Goal: Task Accomplishment & Management: Manage account settings

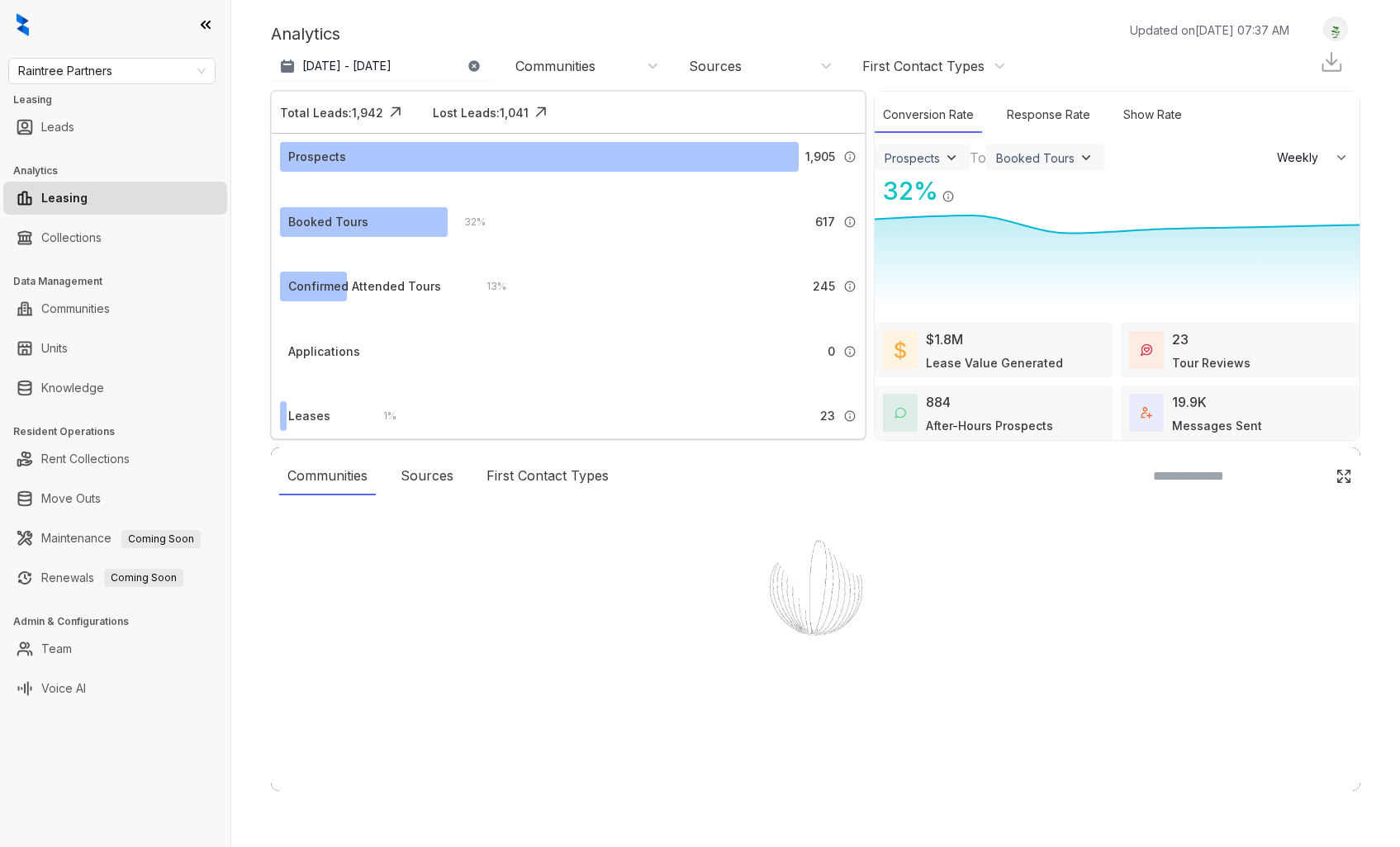
select select "******"
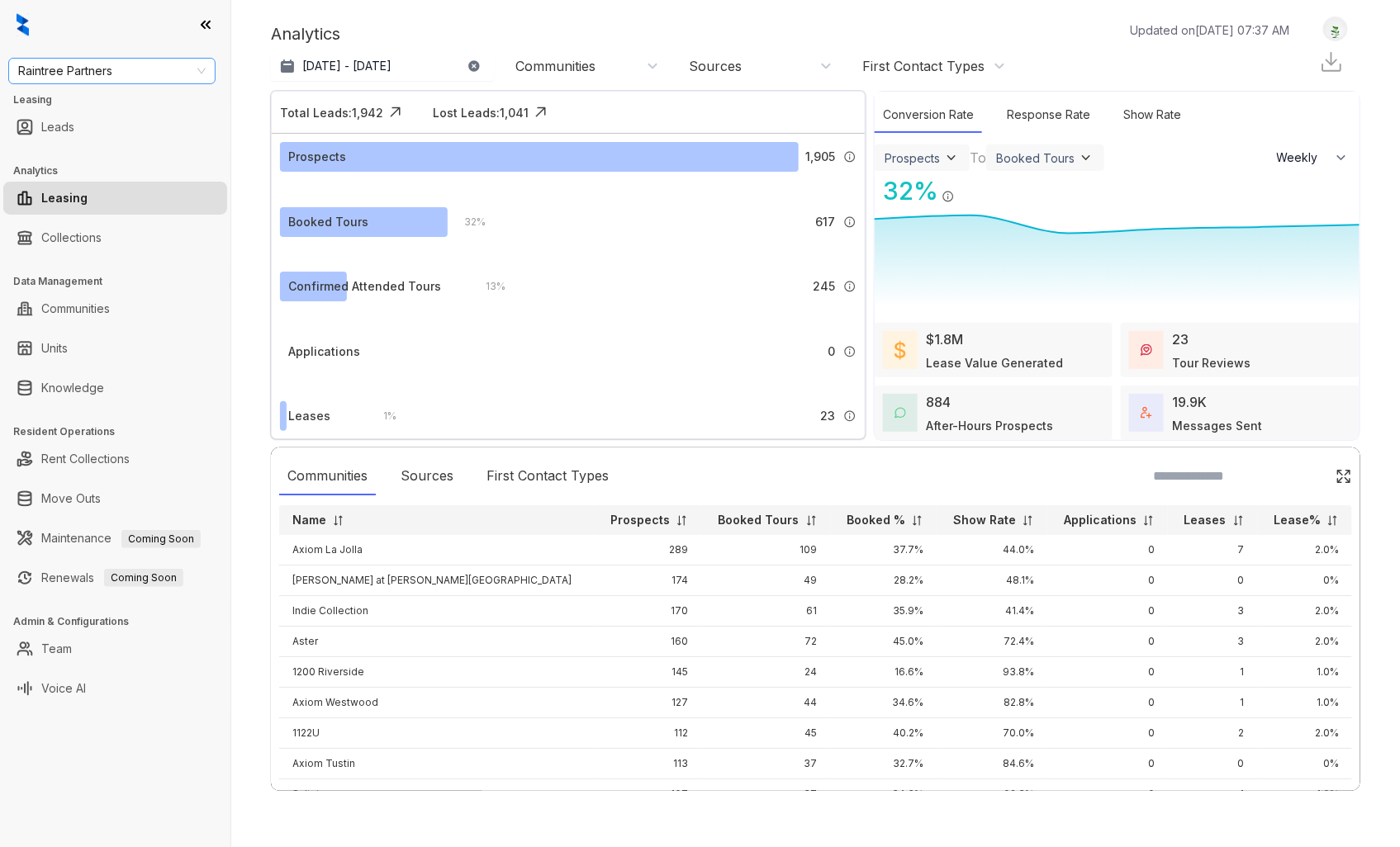
click at [200, 63] on span "Raintree Partners" at bounding box center [112, 71] width 187 height 25
type input "****"
click at [128, 100] on div "Case and Associates" at bounding box center [111, 104] width 181 height 18
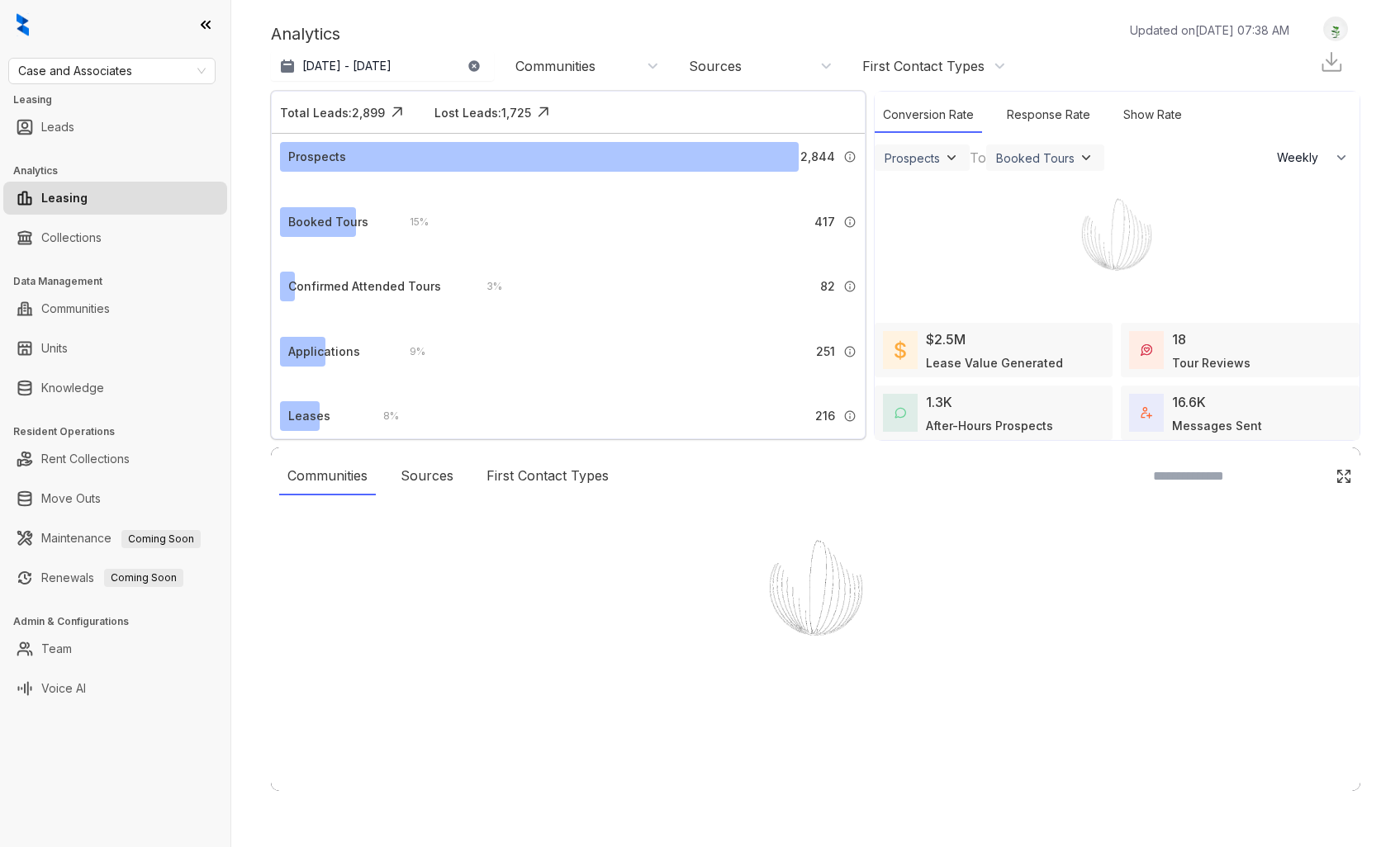
select select "******"
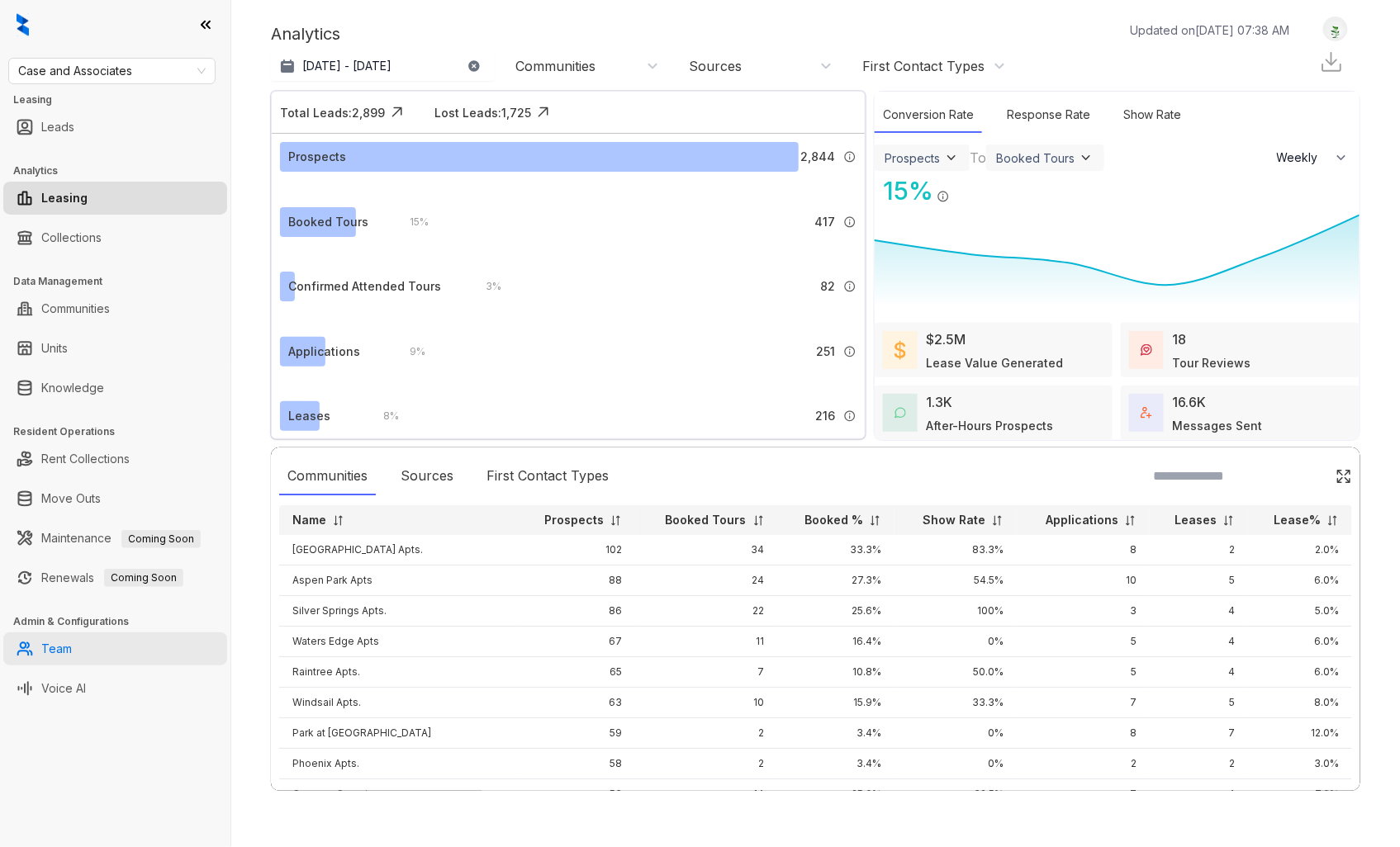
click at [72, 650] on link "Team" at bounding box center [56, 649] width 30 height 33
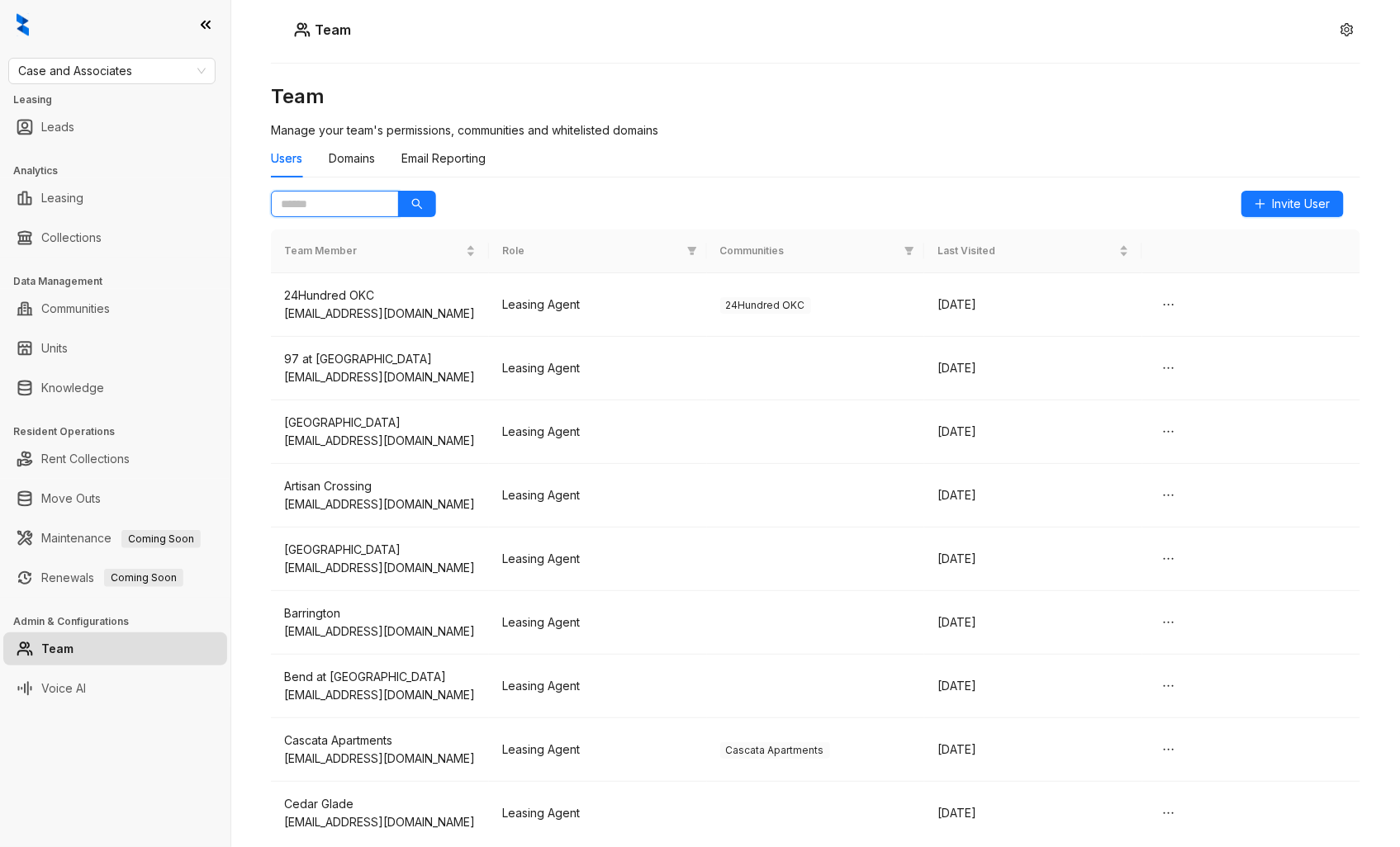
click at [356, 198] on input "text" at bounding box center [328, 204] width 95 height 18
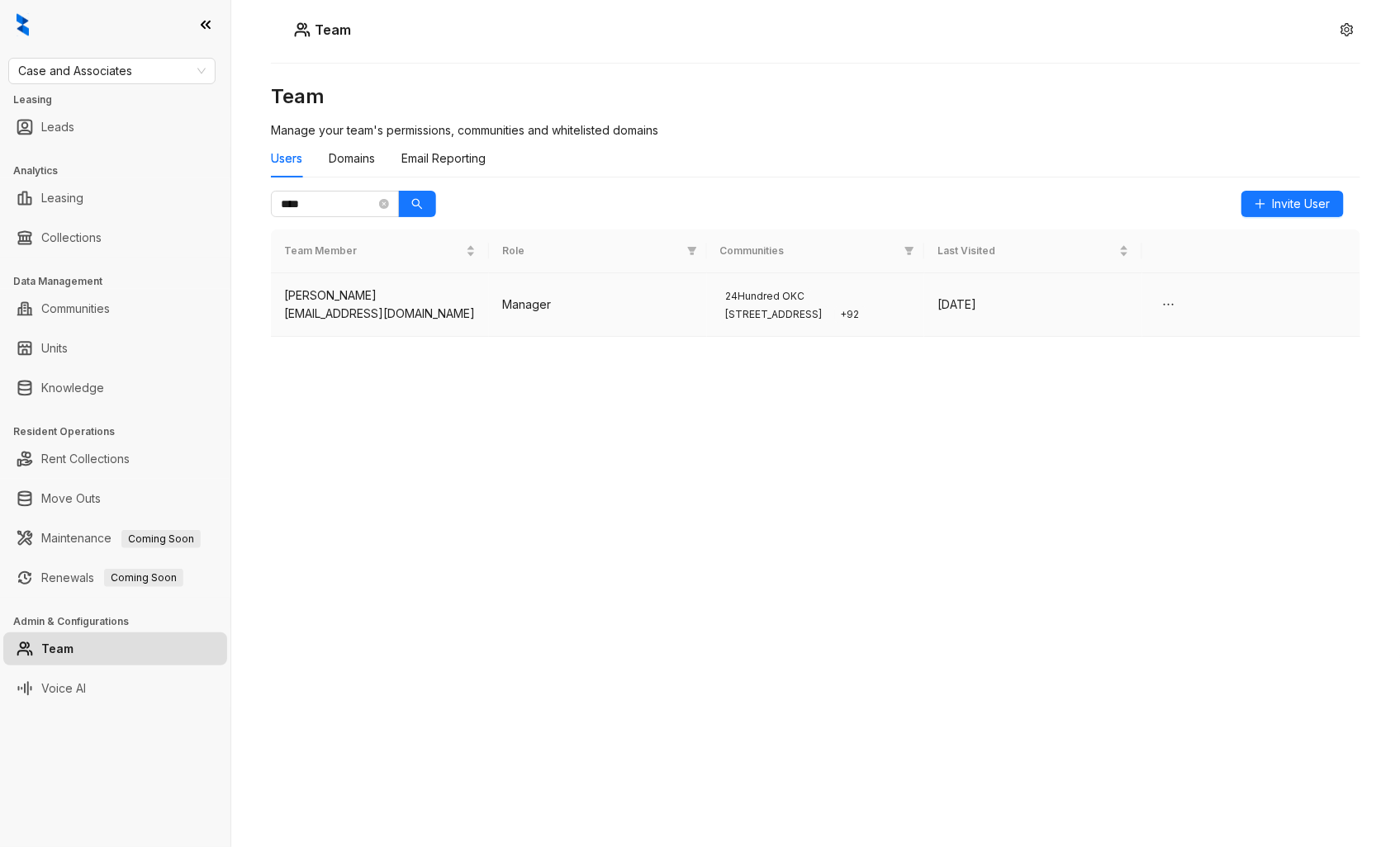
click at [639, 316] on td "Manager" at bounding box center [599, 305] width 218 height 63
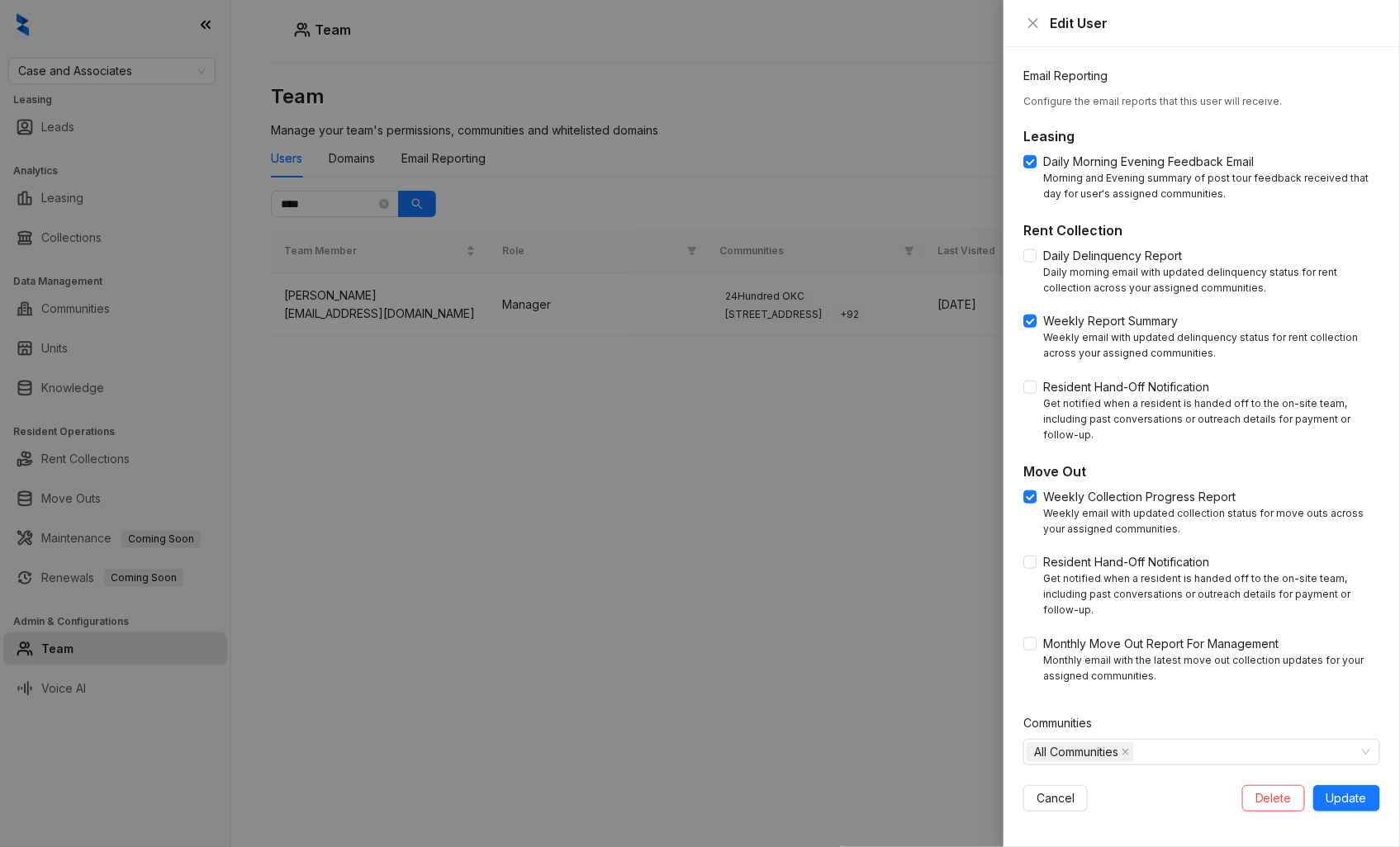
scroll to position [472, 0]
click at [1238, 752] on div "All Communities" at bounding box center [1193, 749] width 333 height 23
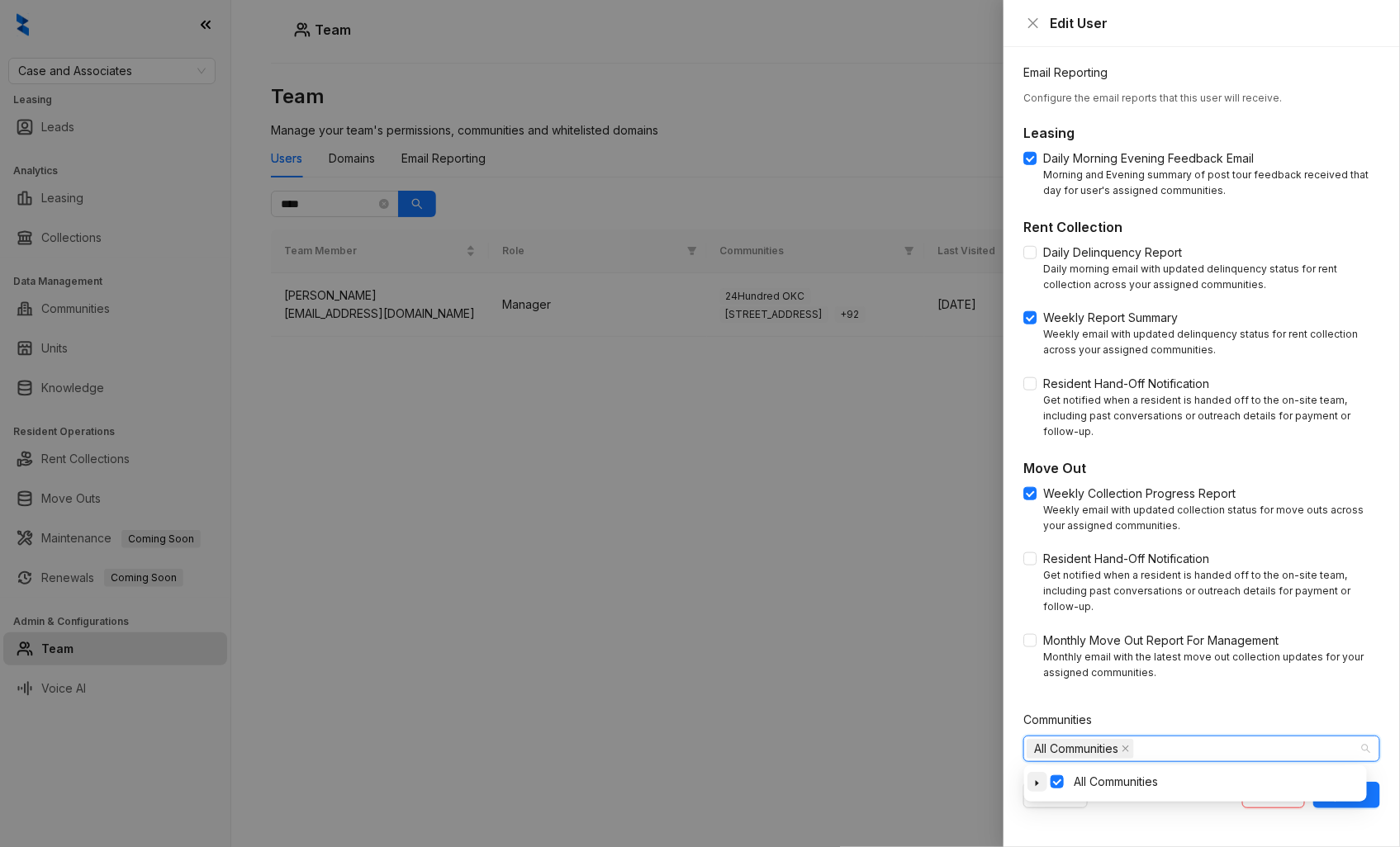
click at [1039, 778] on span at bounding box center [1037, 782] width 20 height 20
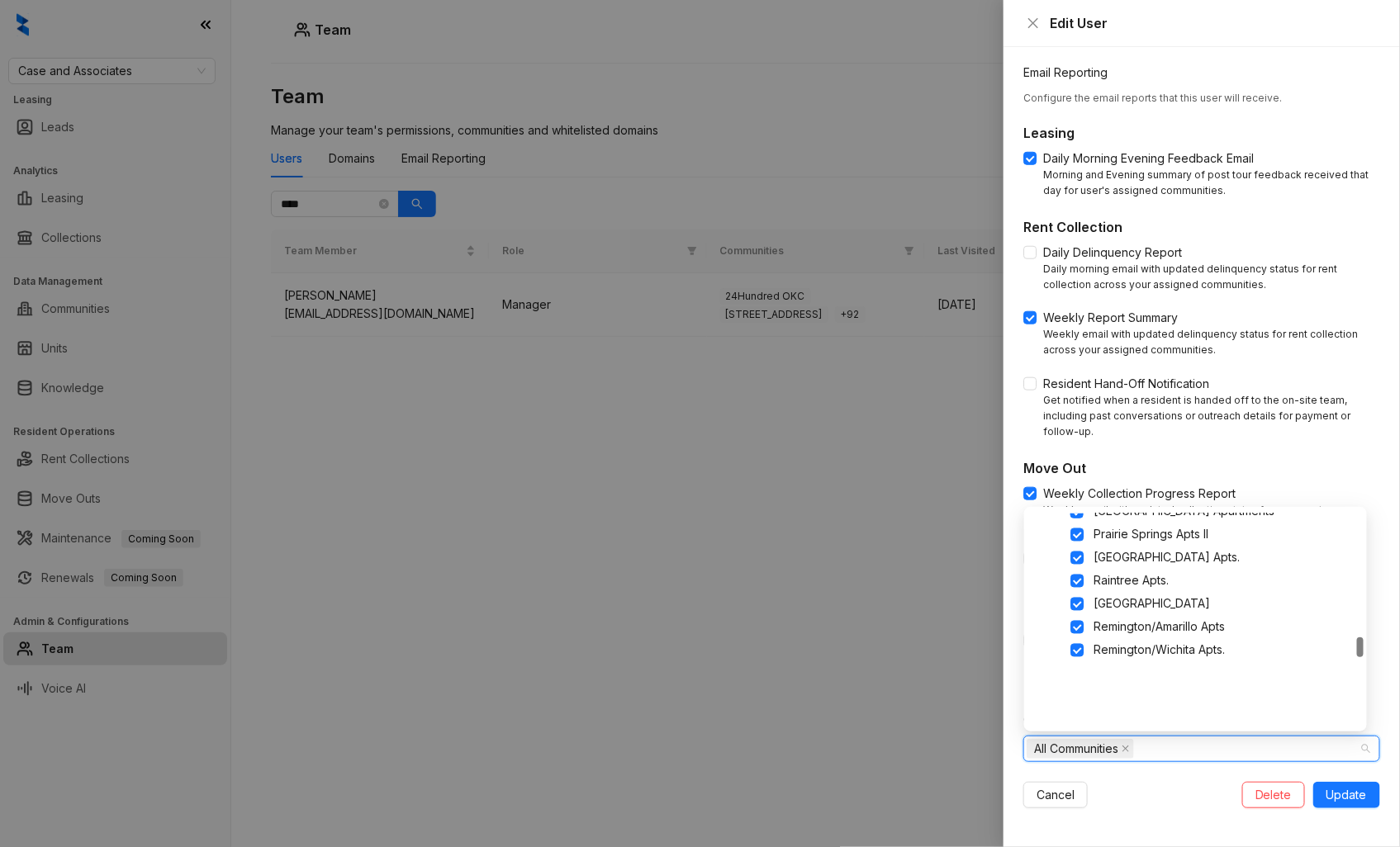
scroll to position [1467, 0]
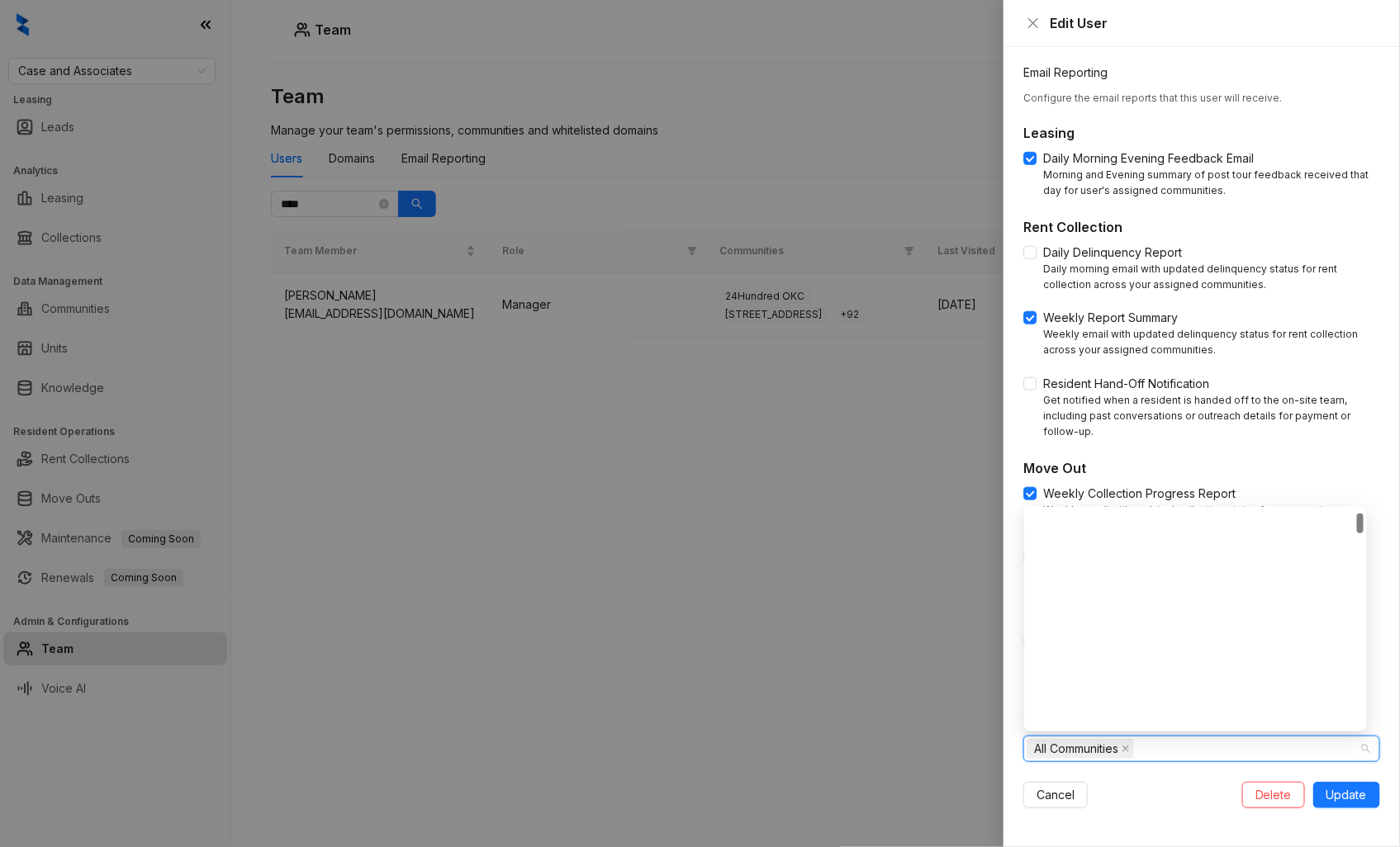
click at [1159, 752] on div "All Communities" at bounding box center [1193, 749] width 333 height 23
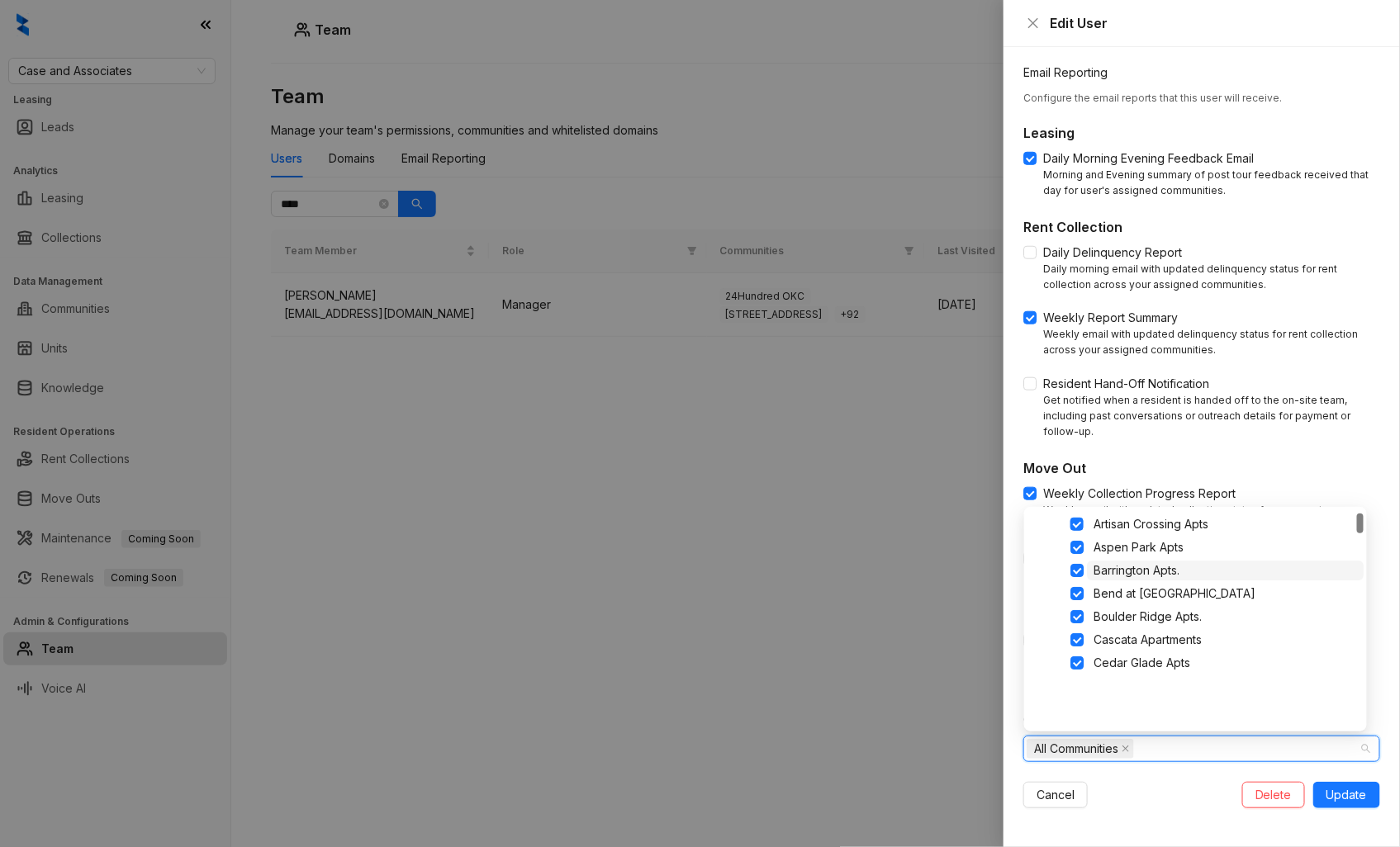
scroll to position [0, 0]
click at [1053, 523] on span at bounding box center [1058, 523] width 13 height 13
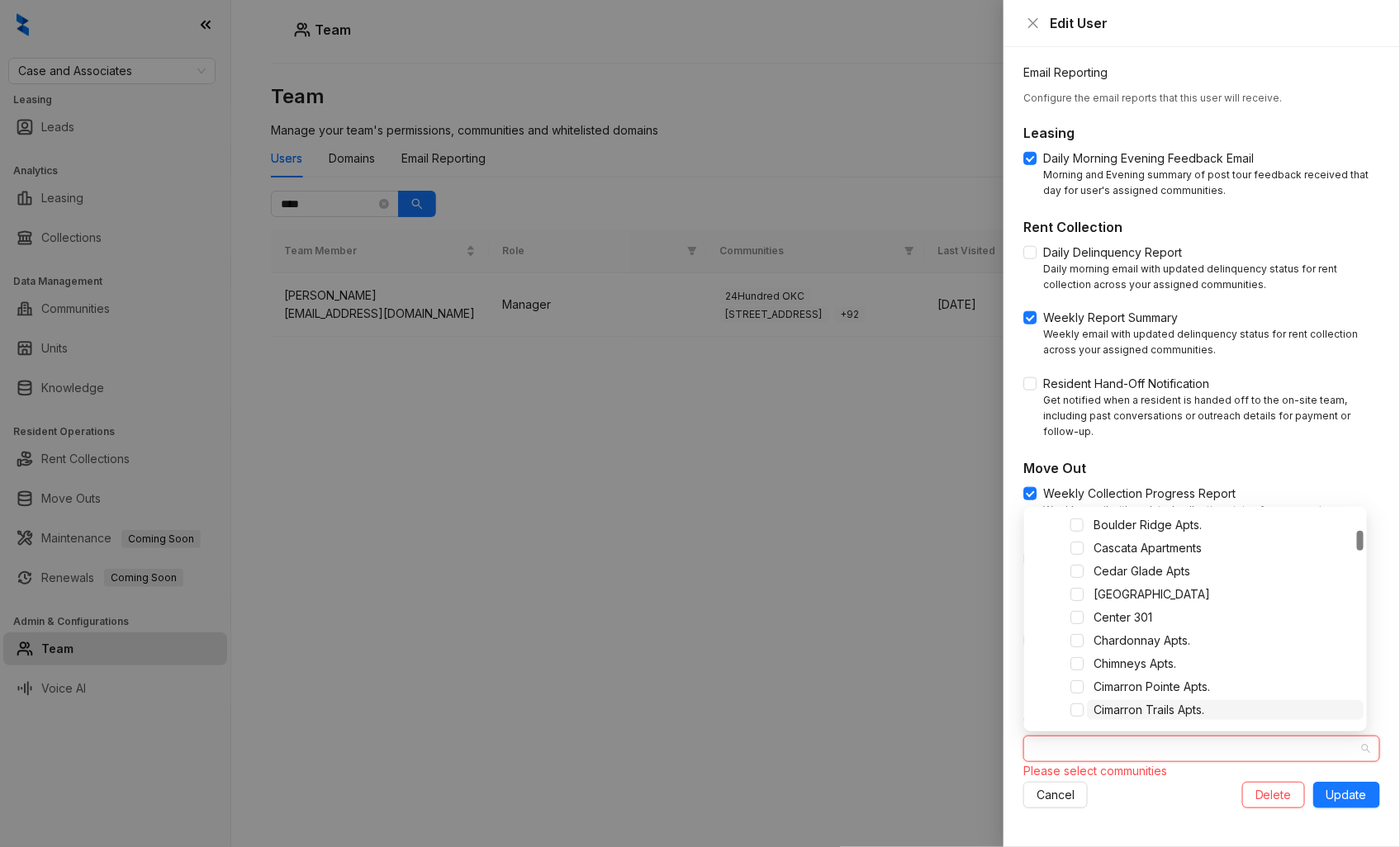
scroll to position [275, 0]
click at [1075, 663] on span at bounding box center [1077, 664] width 13 height 13
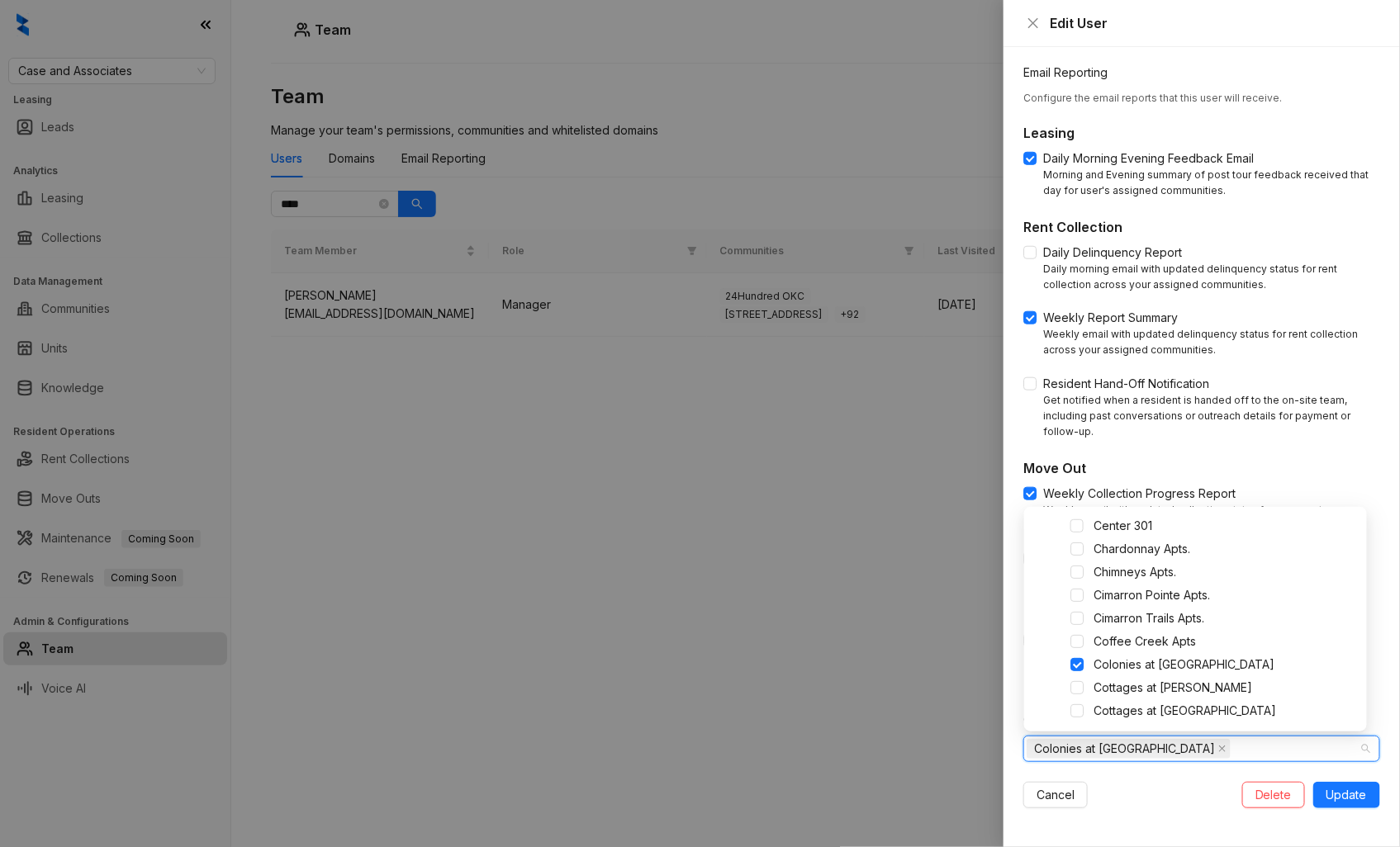
click at [1179, 779] on form "**********" at bounding box center [1202, 215] width 357 height 1187
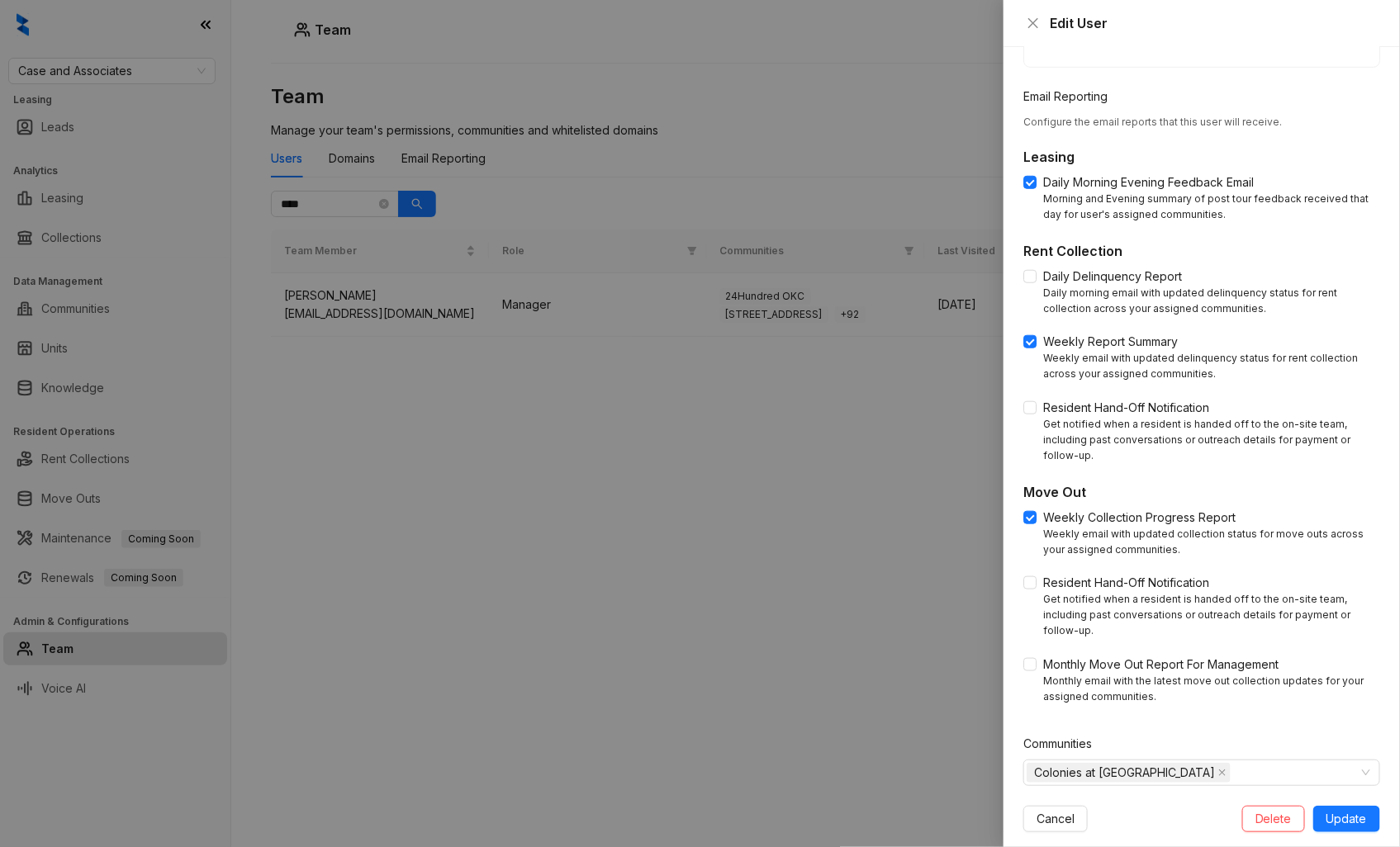
scroll to position [472, 0]
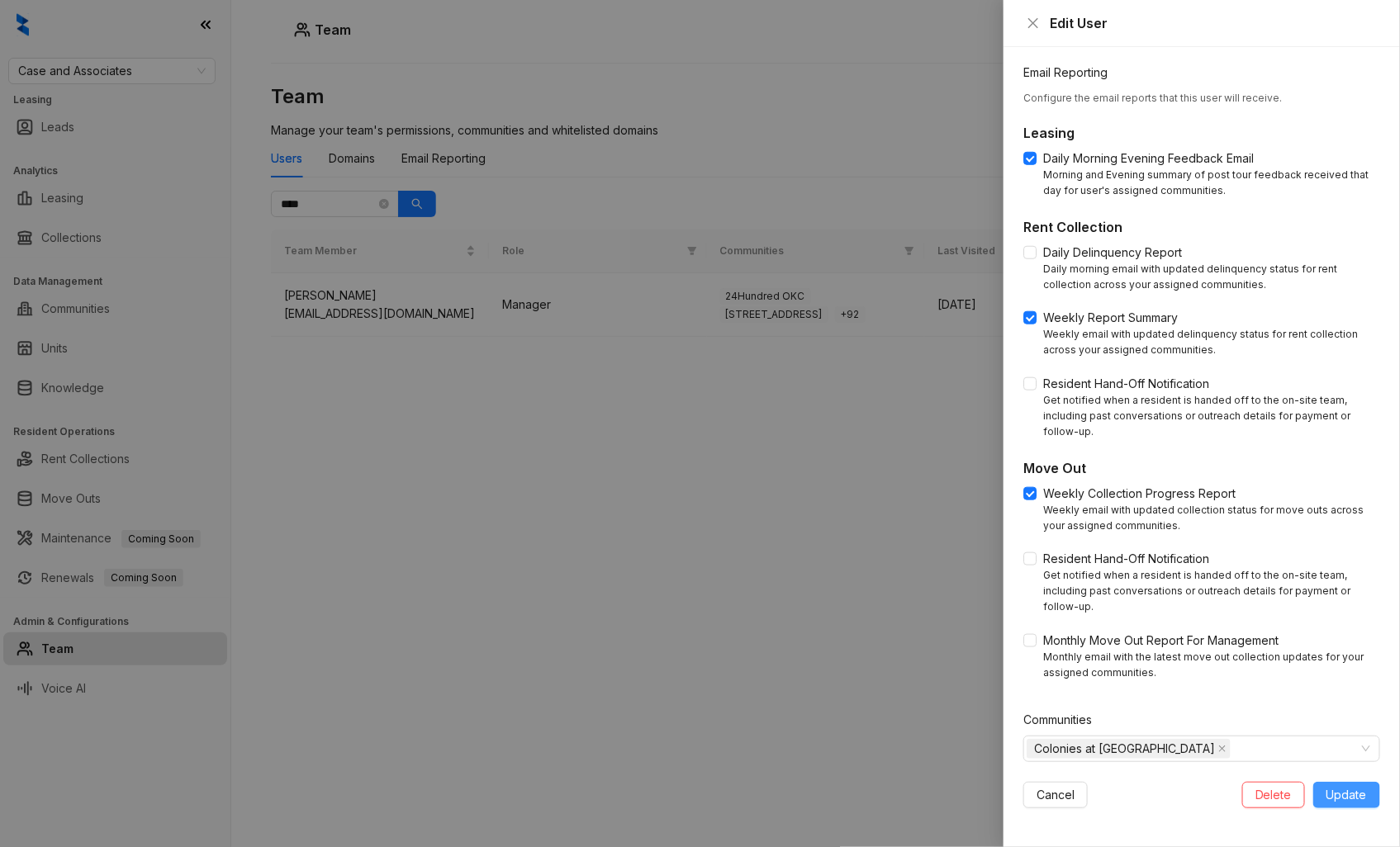
click at [1344, 796] on span "Update" at bounding box center [1347, 796] width 40 height 18
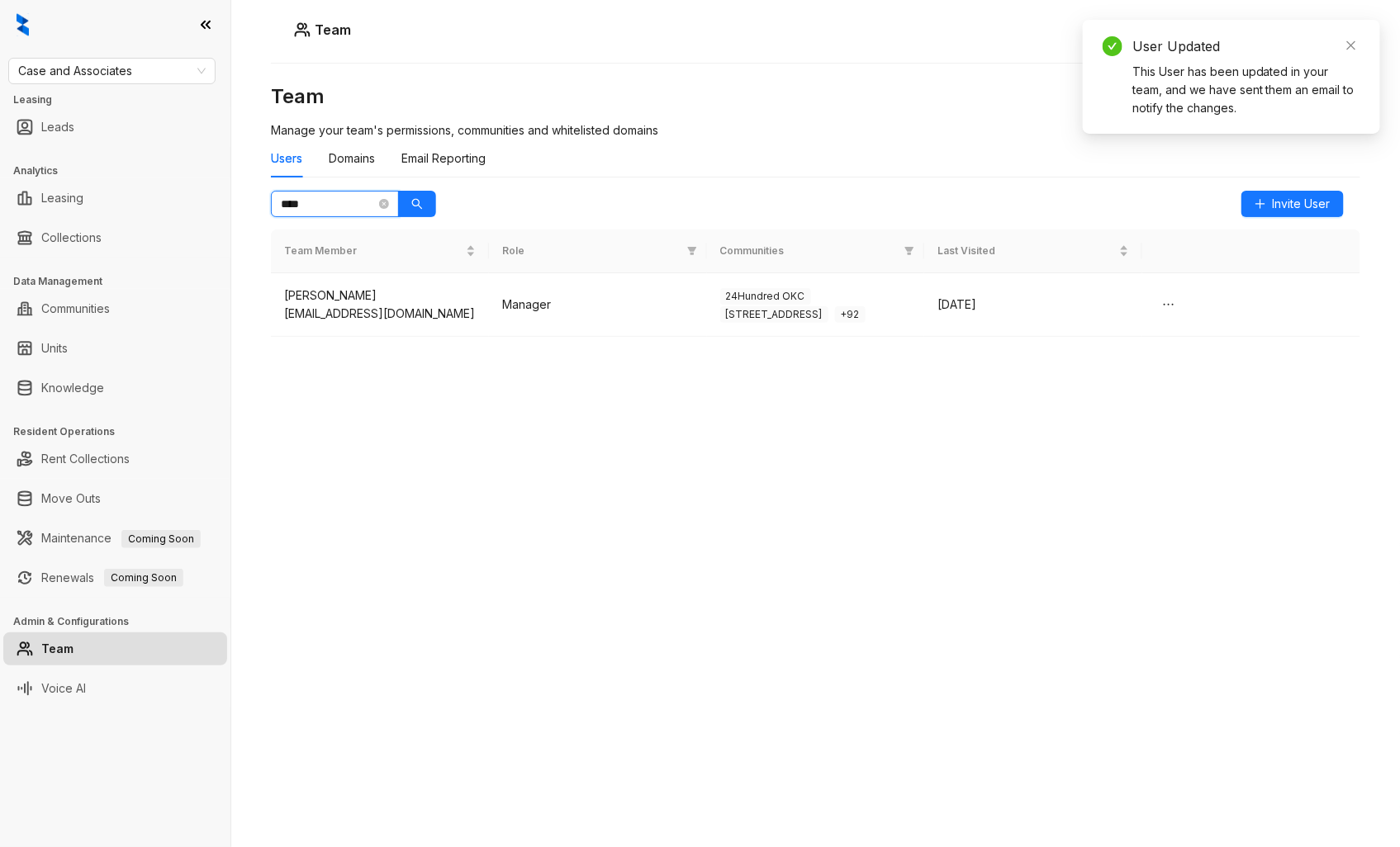
click at [343, 199] on input "****" at bounding box center [328, 204] width 95 height 18
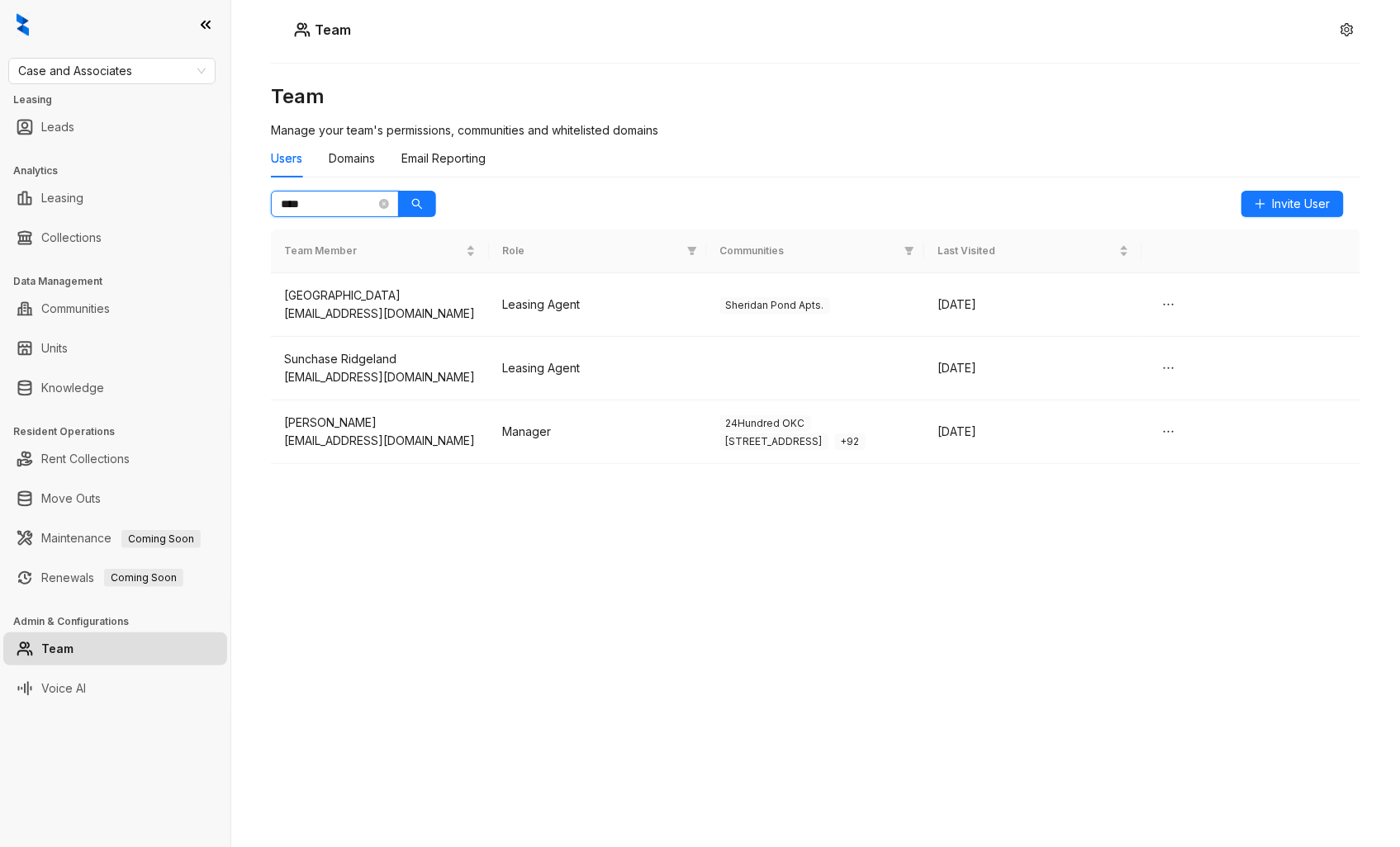
type input "****"
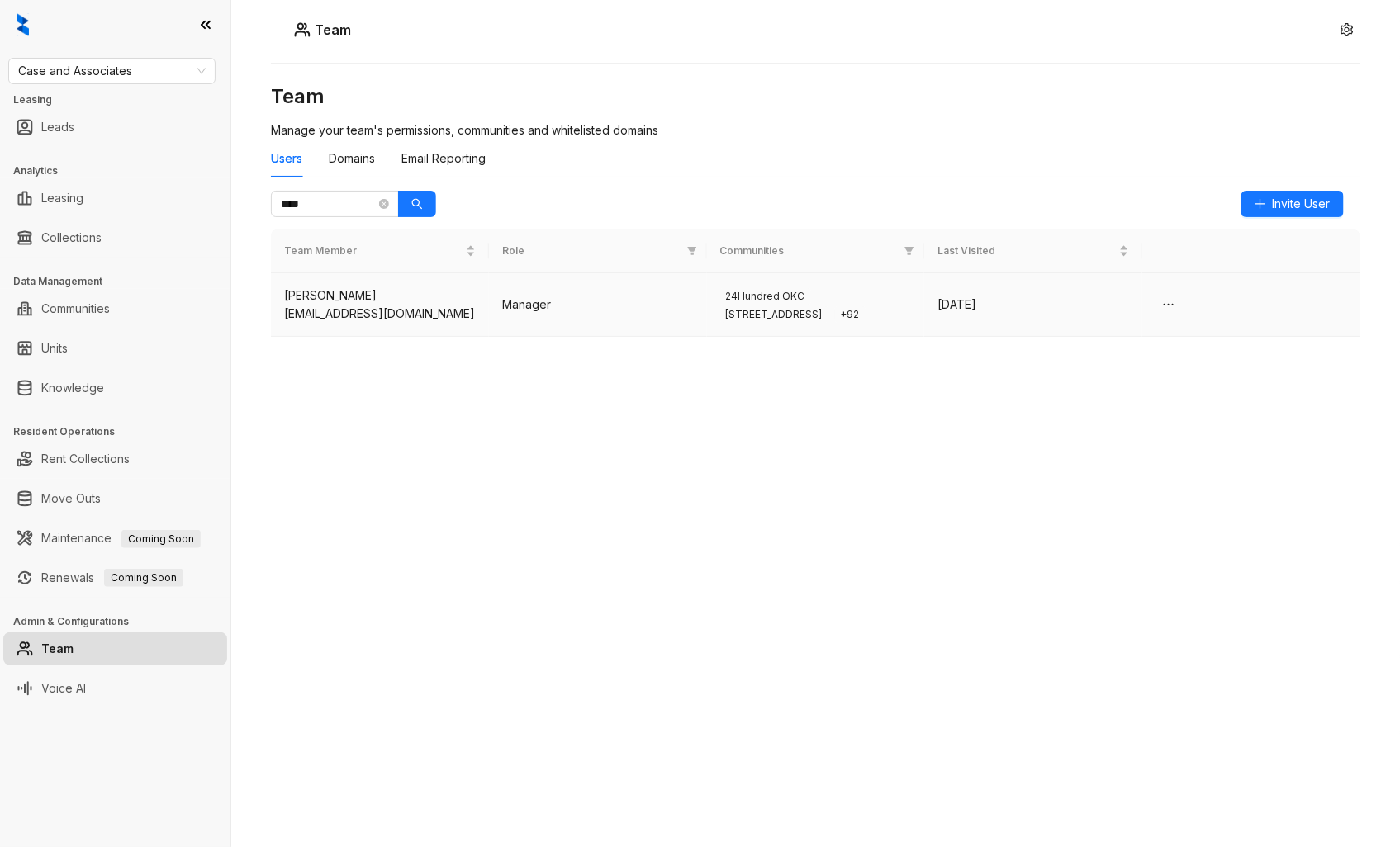
click at [1081, 314] on div "[DATE]" at bounding box center [1033, 305] width 192 height 18
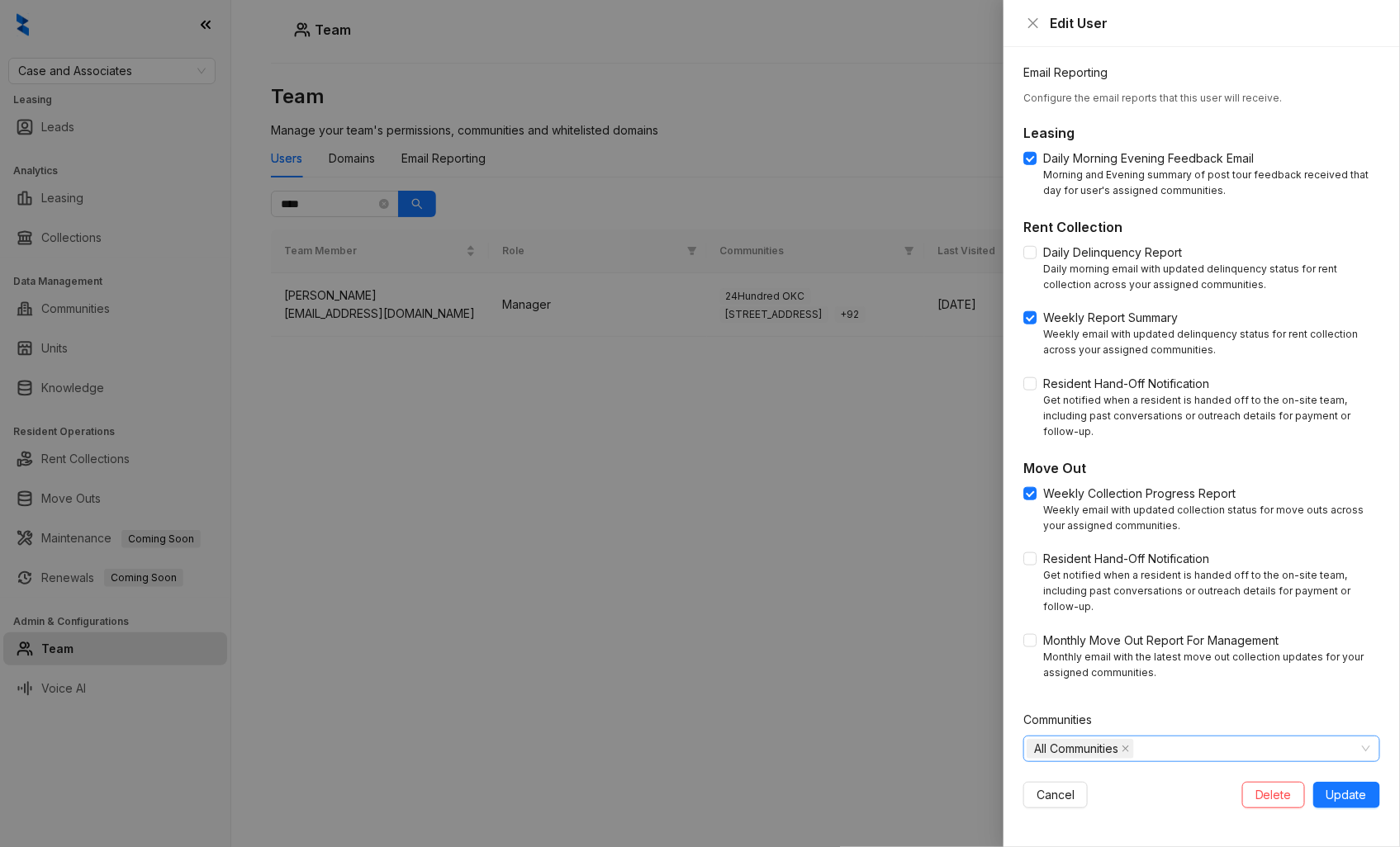
click at [1184, 752] on div "All Communities" at bounding box center [1193, 749] width 333 height 23
click at [1037, 786] on icon "caret-down" at bounding box center [1037, 783] width 8 height 8
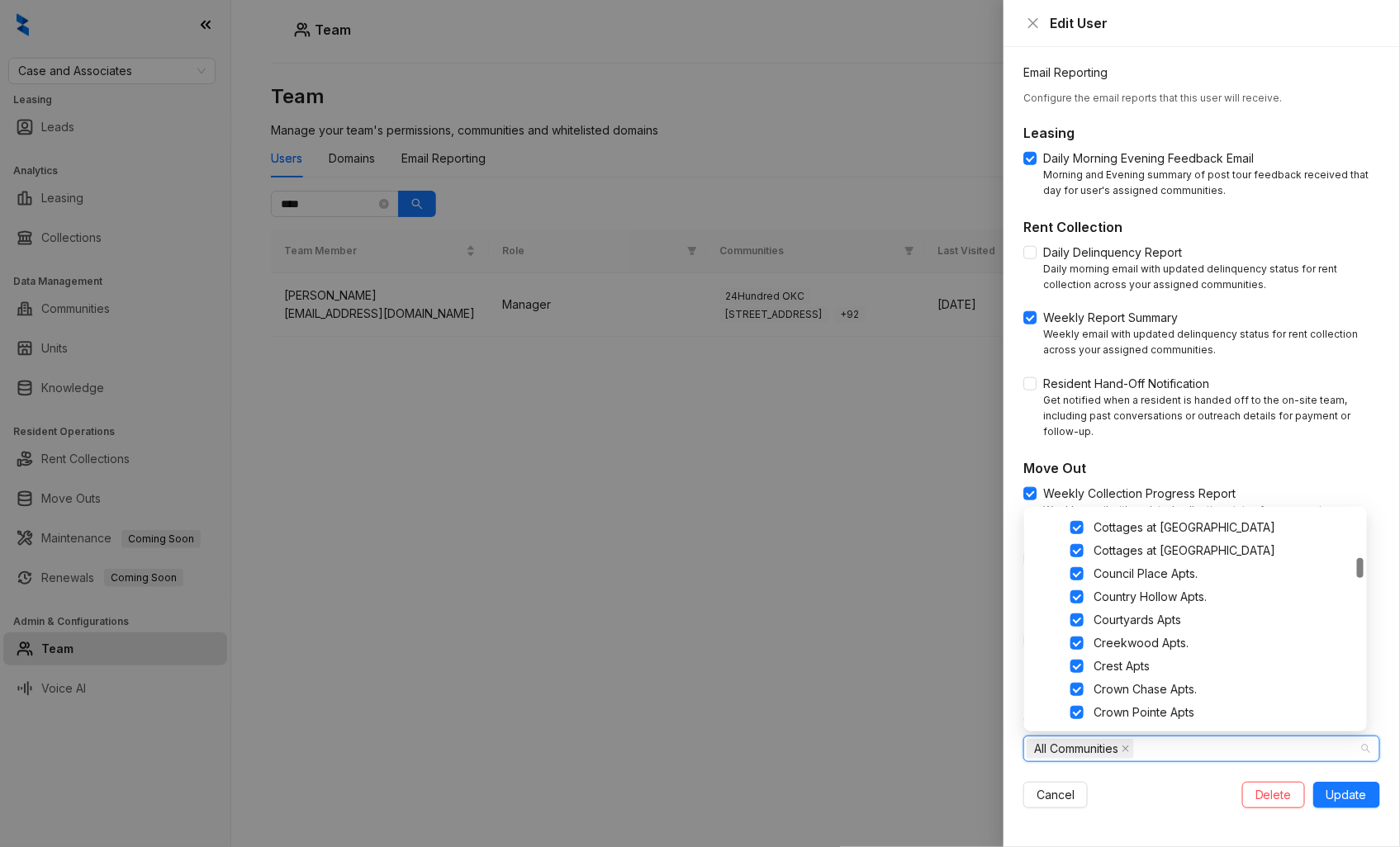
scroll to position [0, 0]
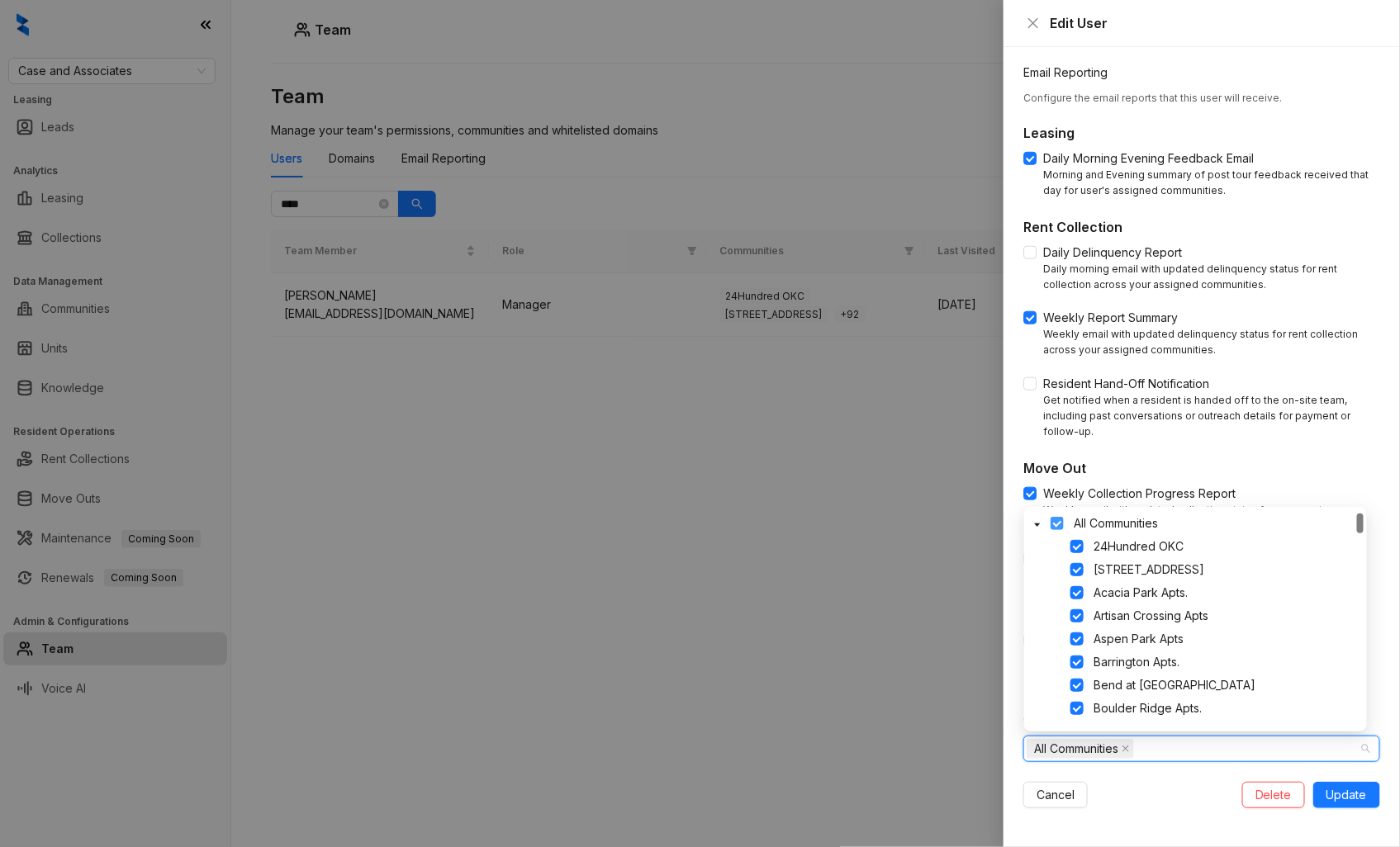
click at [1058, 523] on span at bounding box center [1058, 523] width 13 height 13
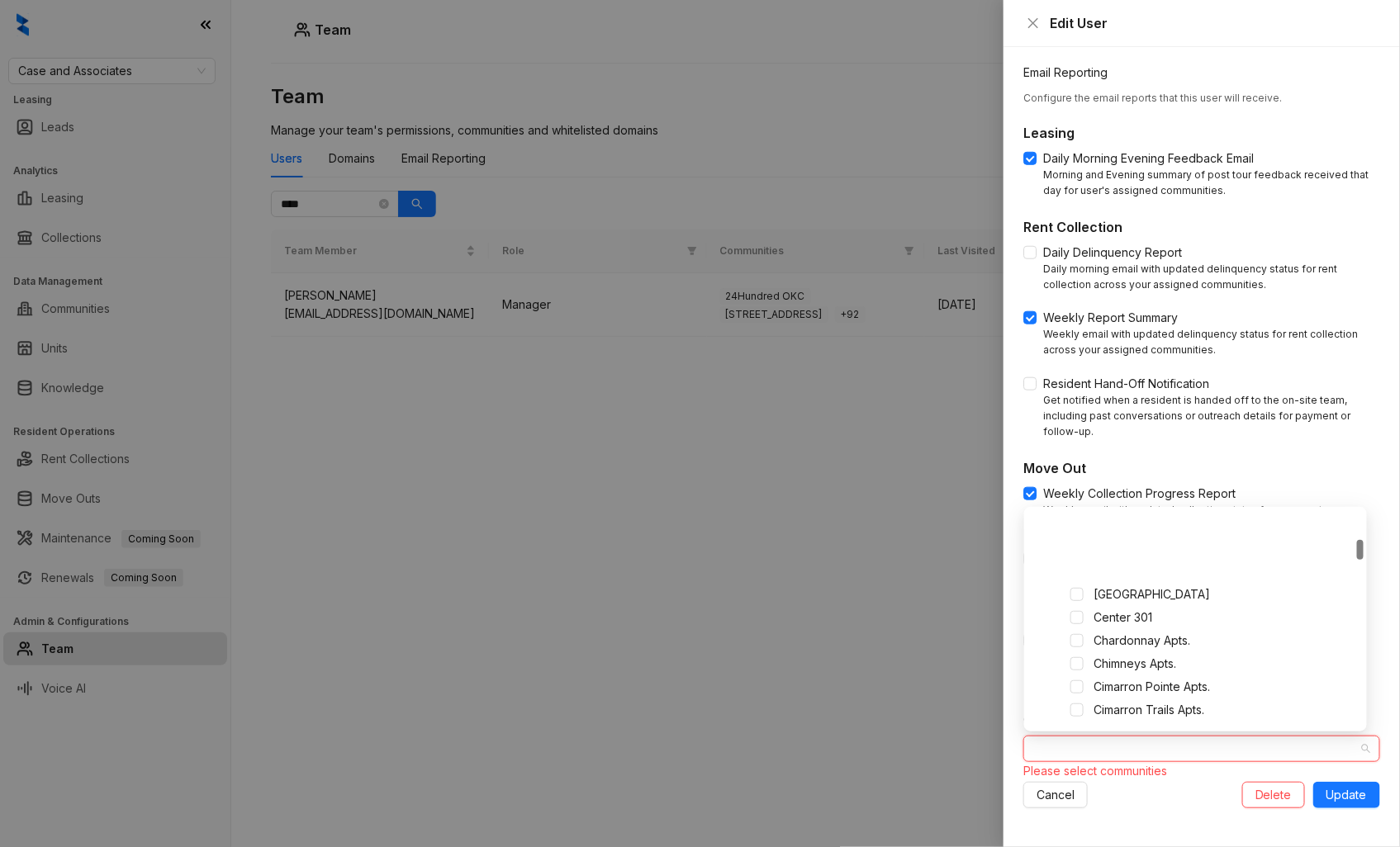
scroll to position [275, 0]
click at [1077, 665] on span at bounding box center [1077, 664] width 13 height 13
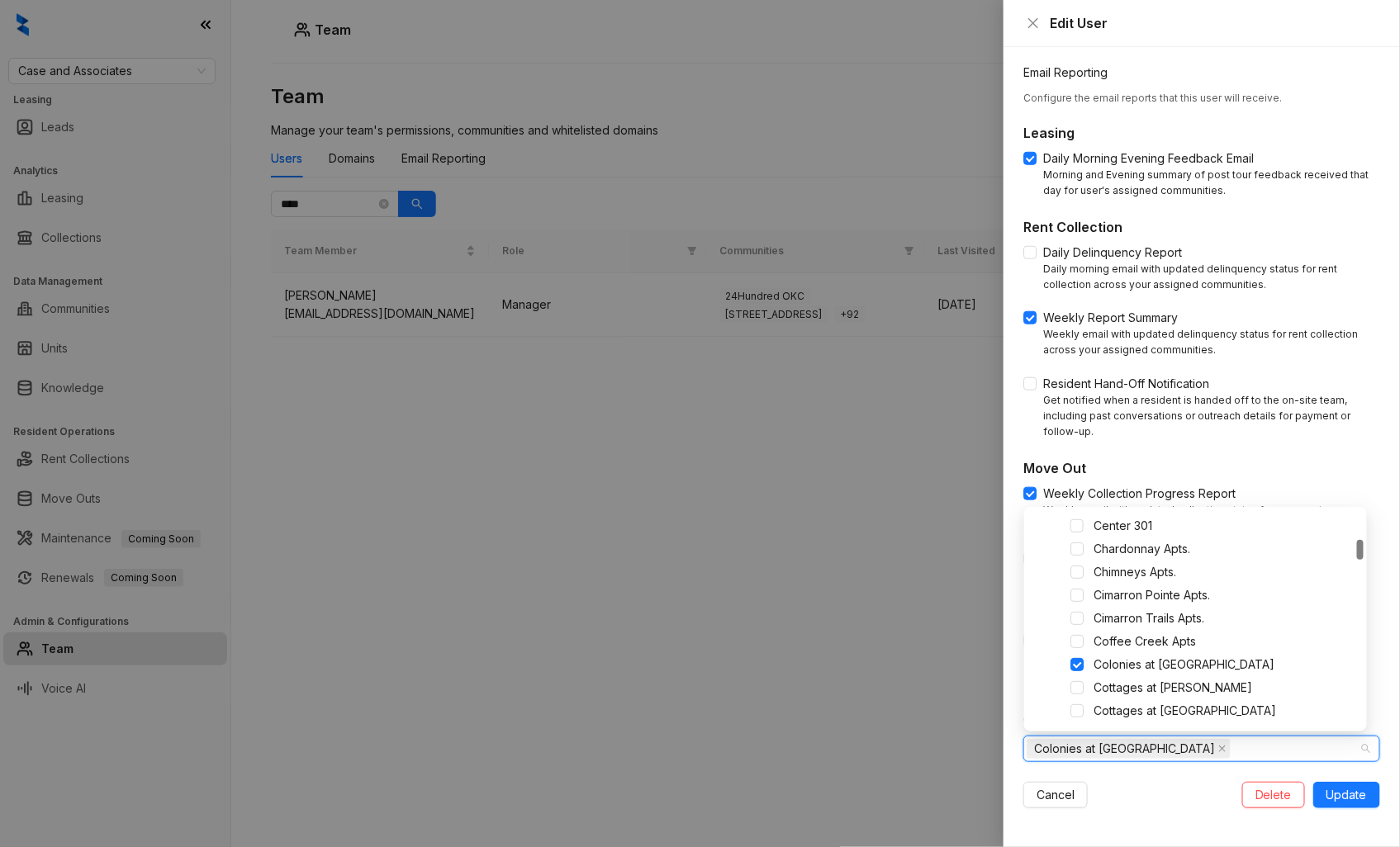
click at [1142, 786] on div "Cancel Delete Update" at bounding box center [1202, 795] width 357 height 27
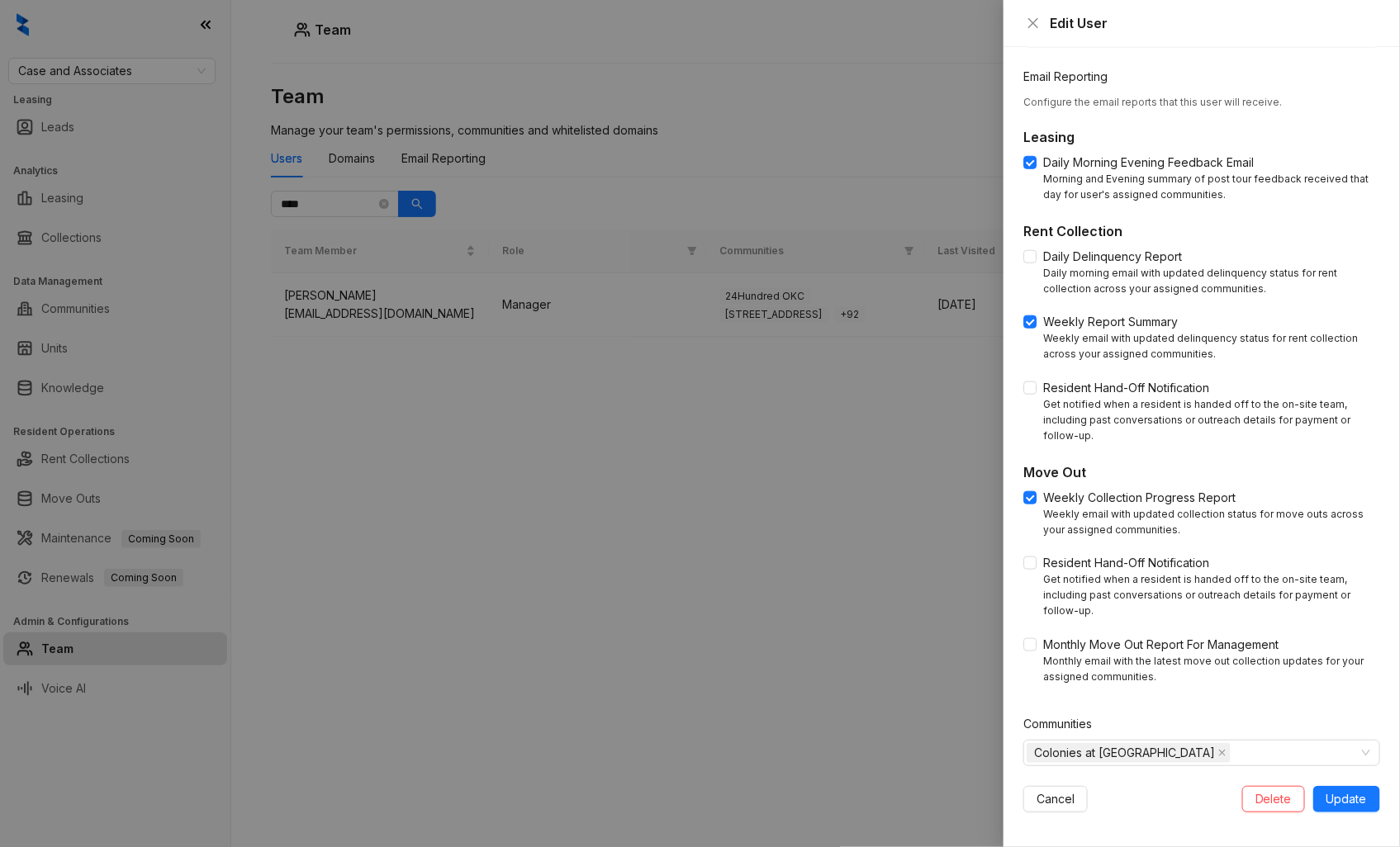
scroll to position [472, 0]
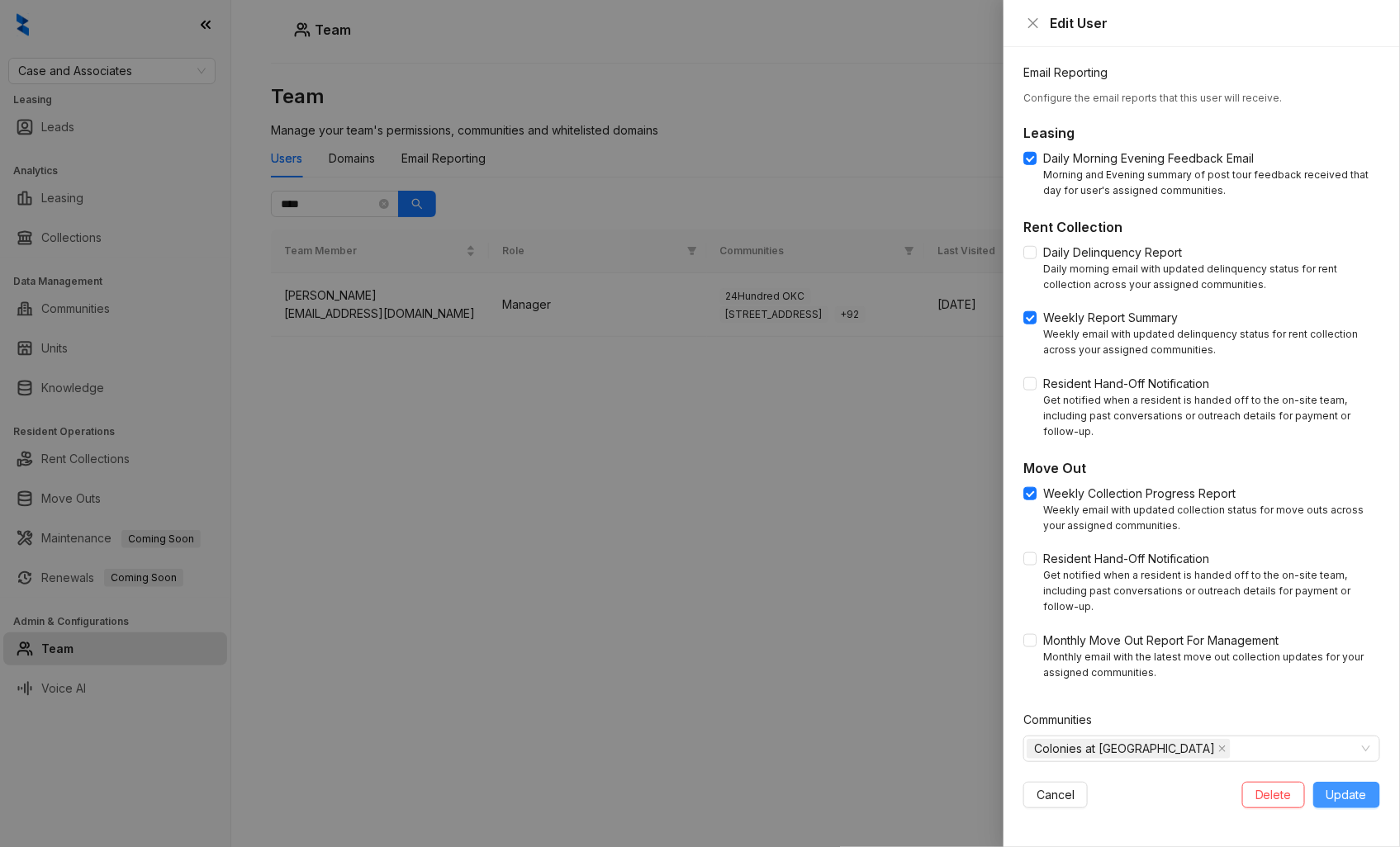
click at [1340, 798] on span "Update" at bounding box center [1347, 796] width 40 height 18
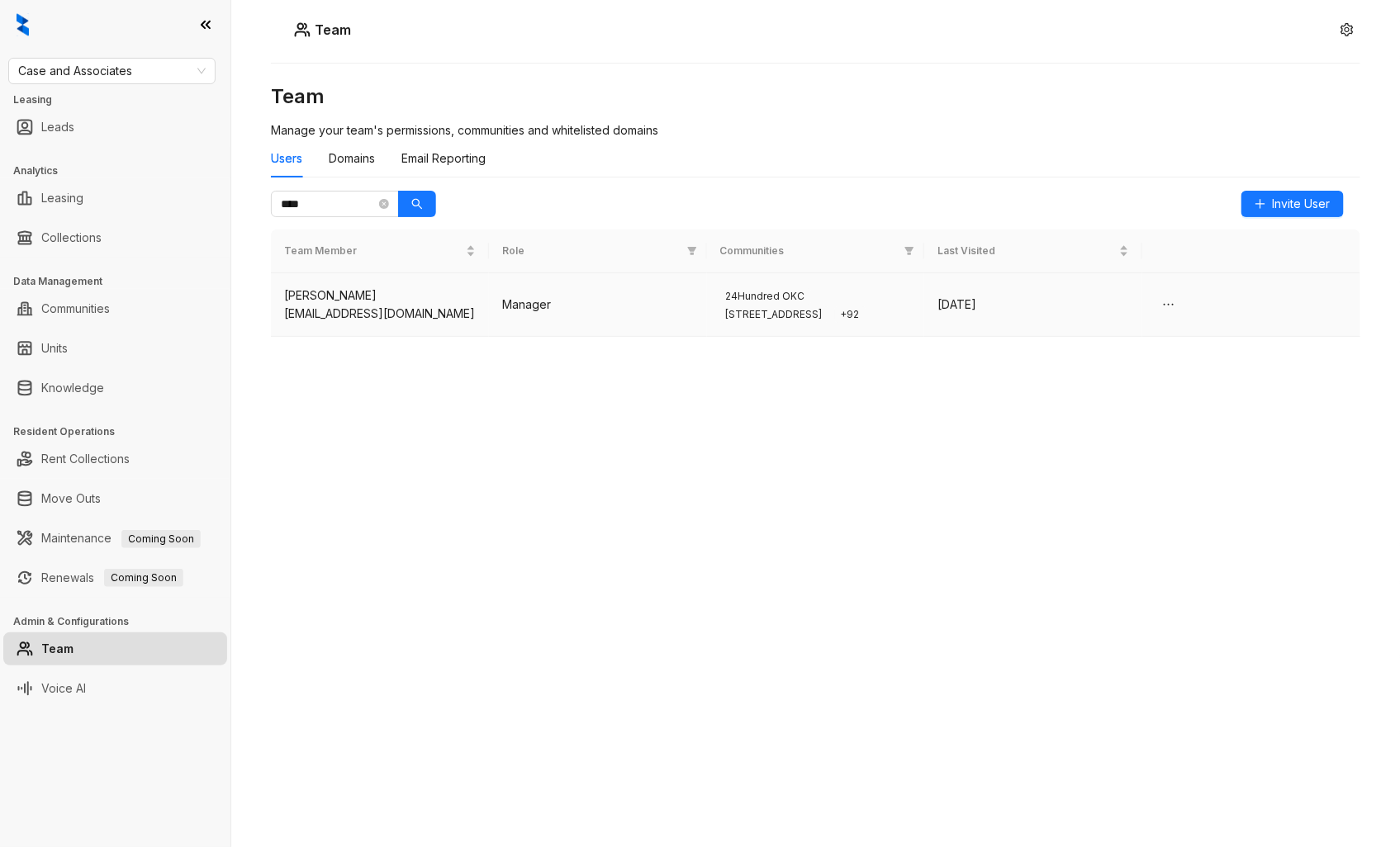
click at [868, 328] on td "24Hundred OKC 97 North Oak + 92" at bounding box center [816, 305] width 218 height 63
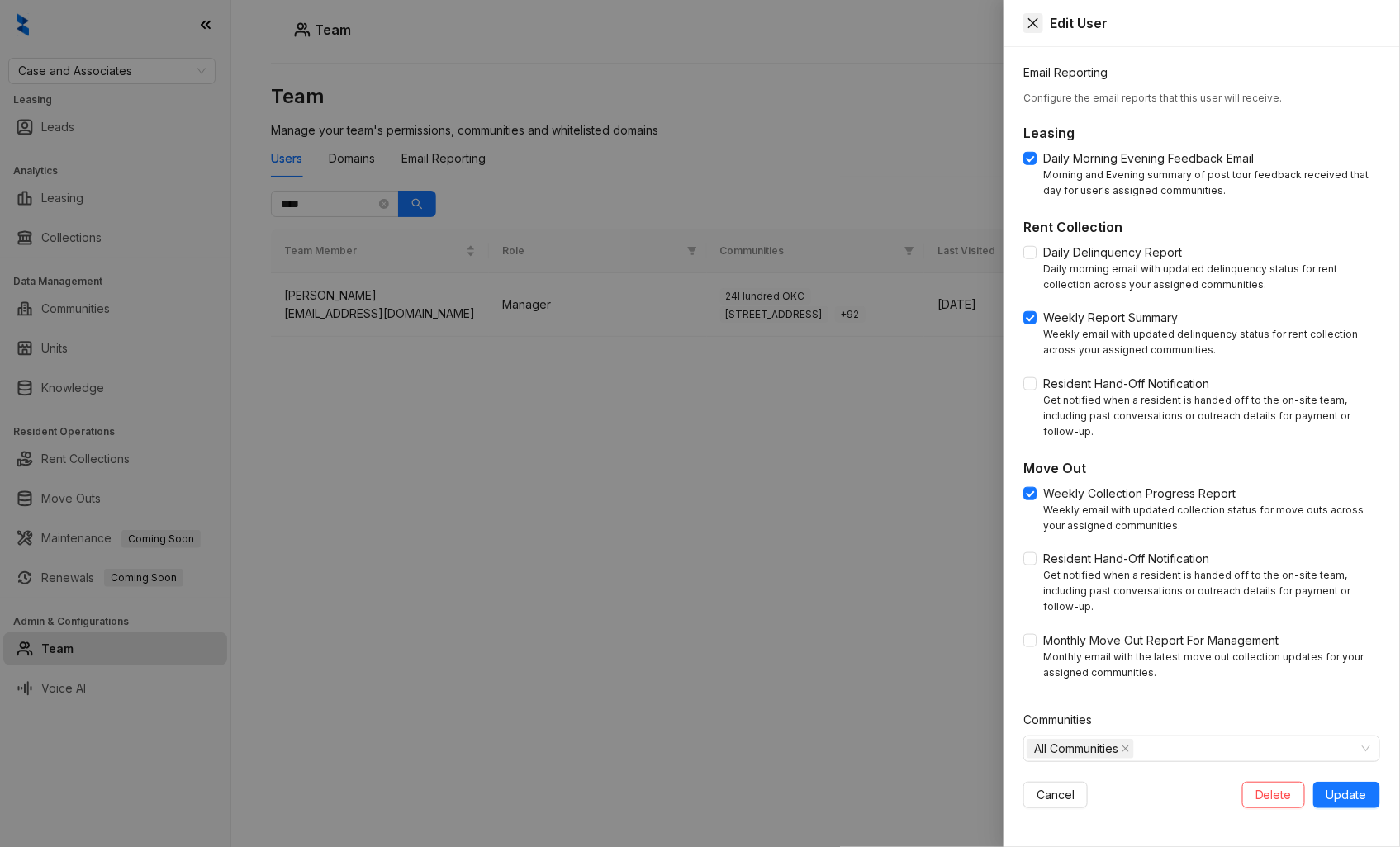
click at [1030, 29] on button "Close" at bounding box center [1034, 23] width 20 height 20
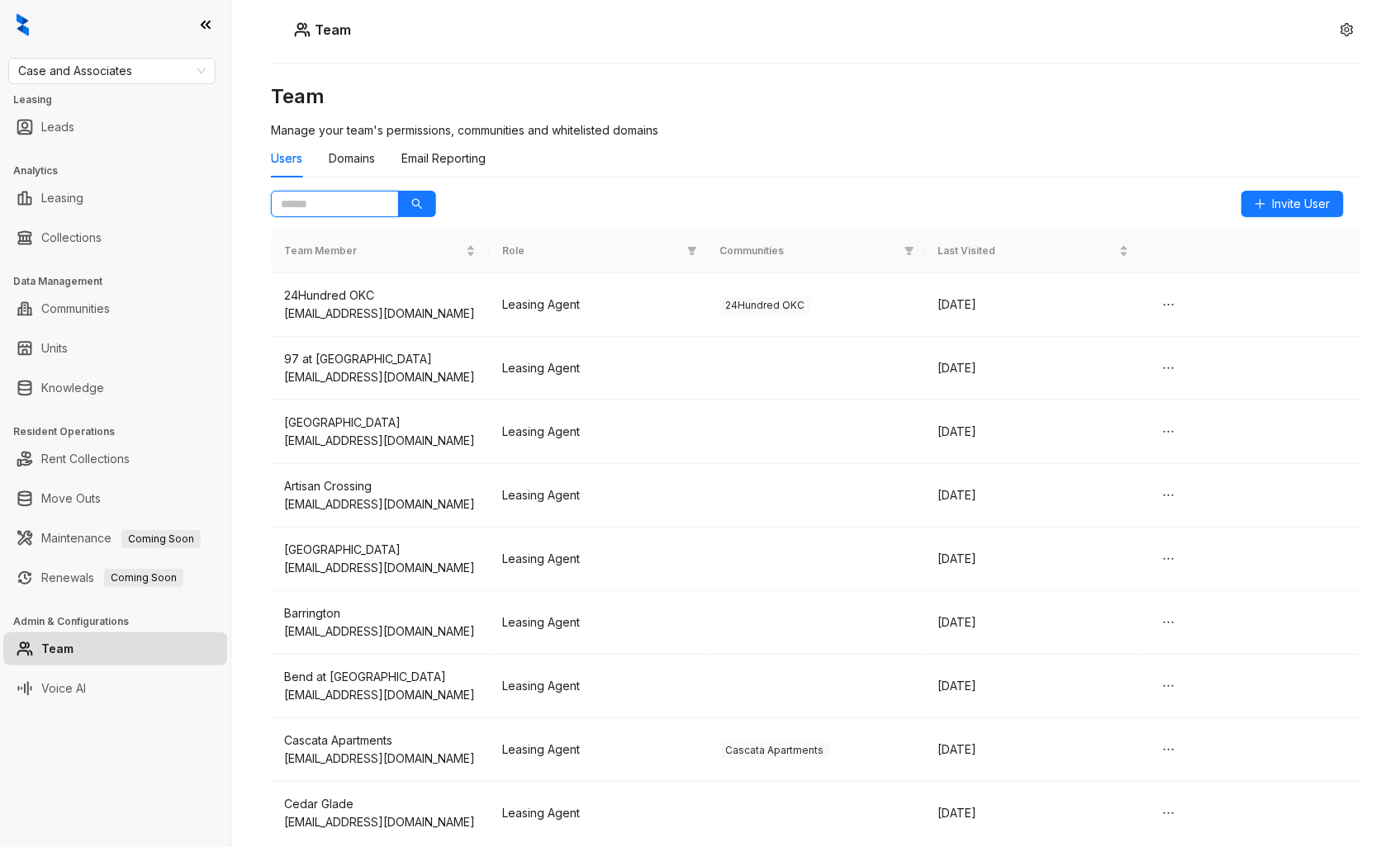
click at [345, 199] on input "text" at bounding box center [328, 204] width 95 height 18
type input "****"
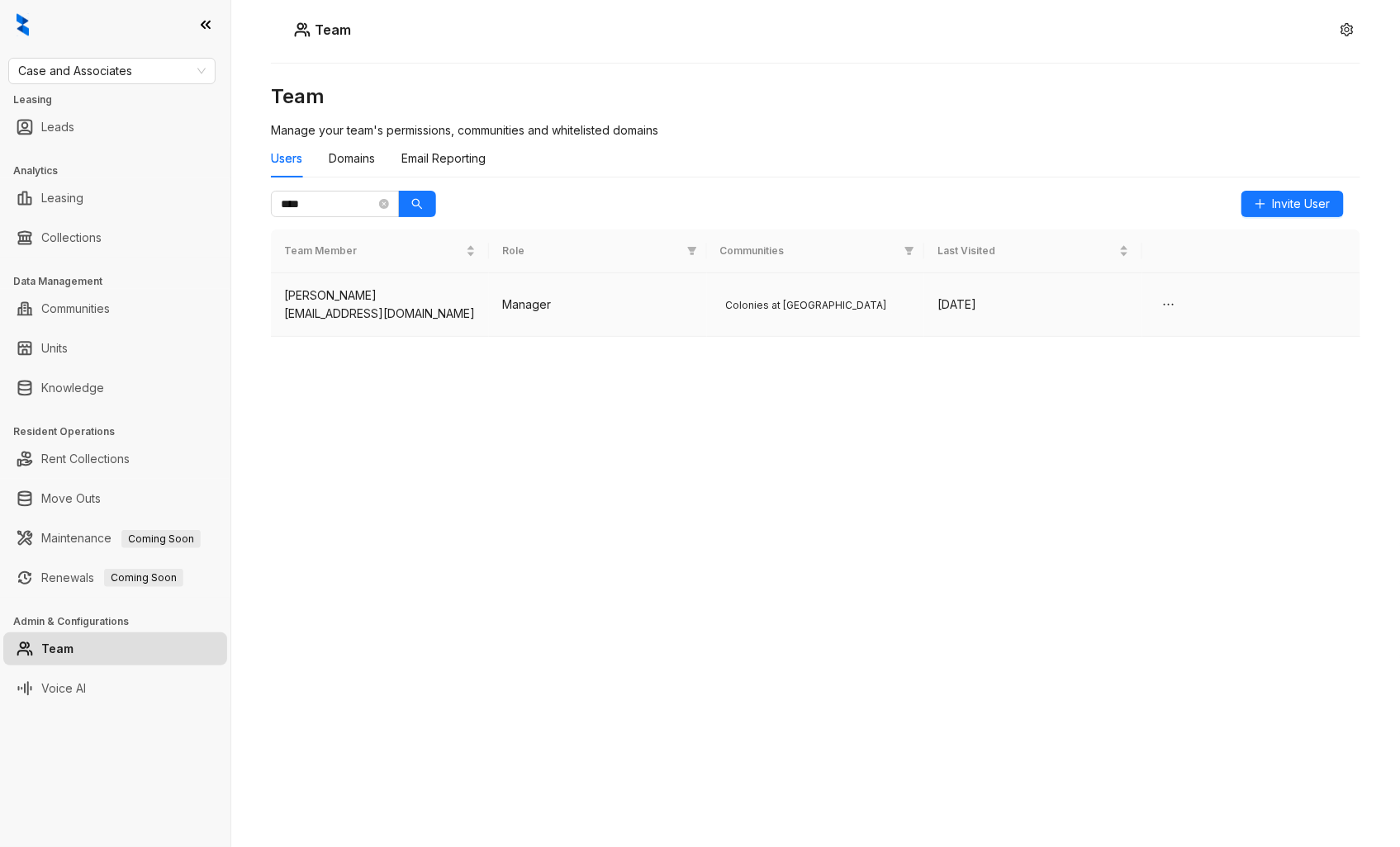
click at [857, 316] on td "Colonies at [GEOGRAPHIC_DATA]" at bounding box center [816, 305] width 218 height 63
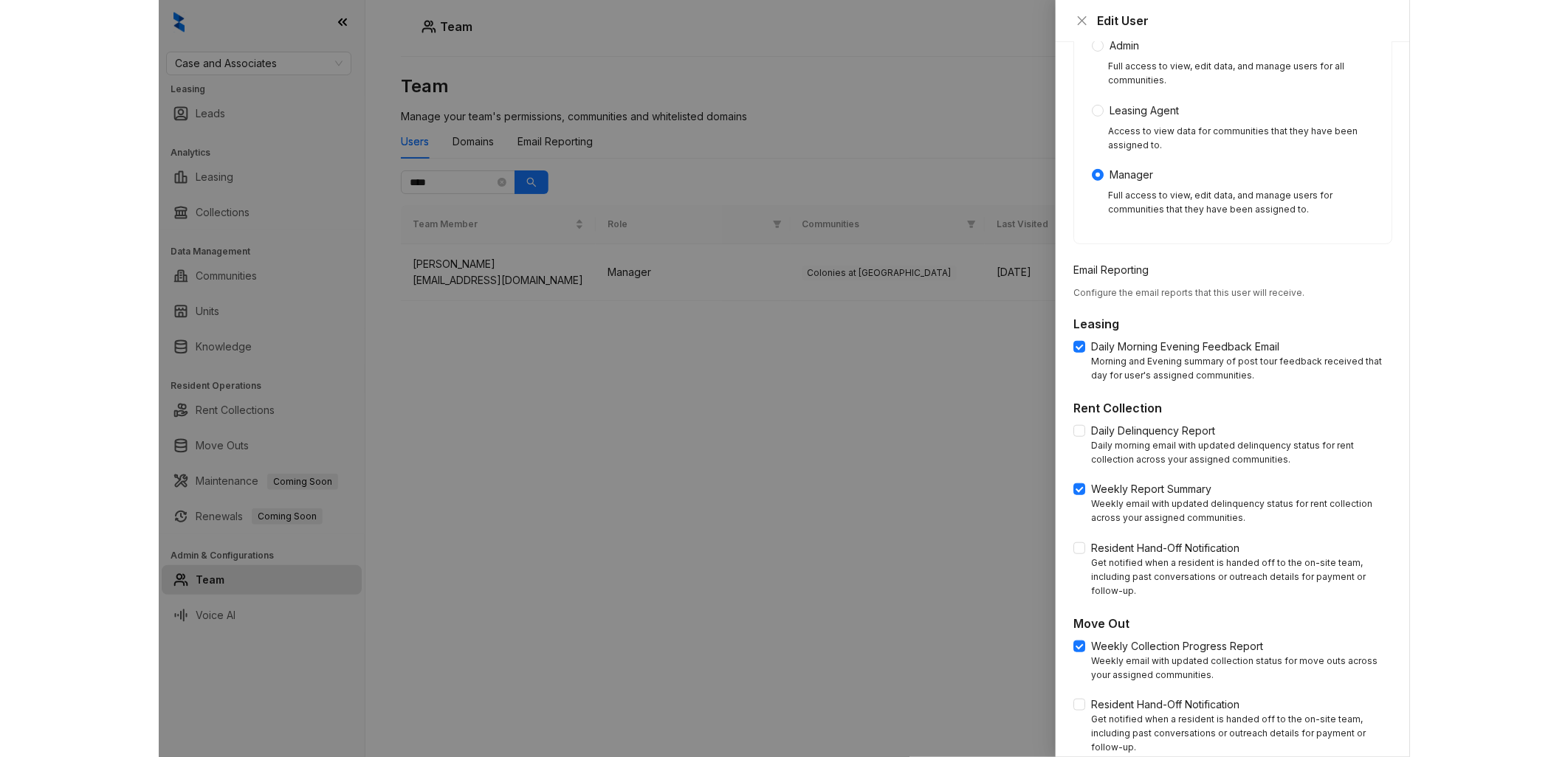
scroll to position [422, 0]
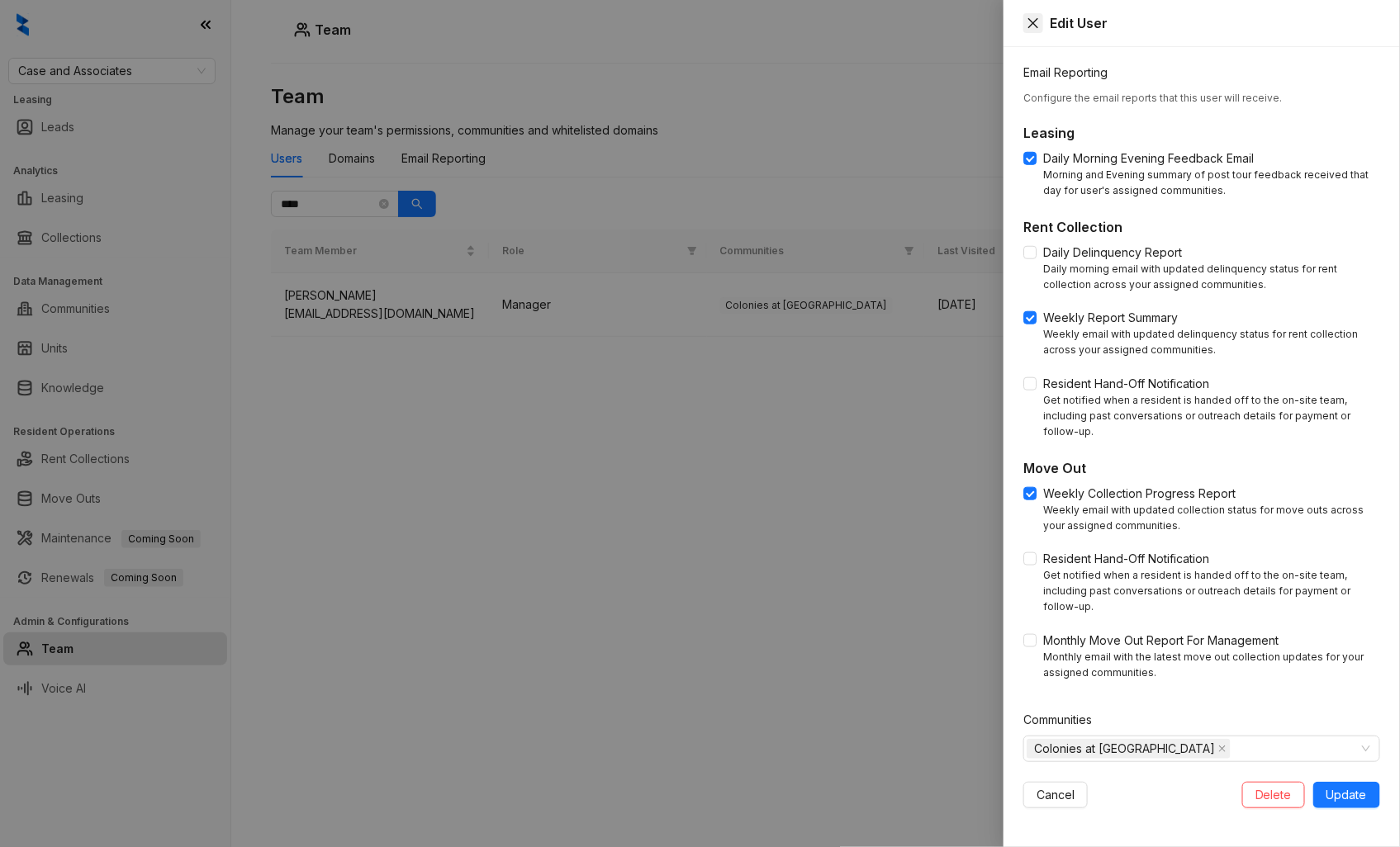
click at [1031, 25] on icon "close" at bounding box center [1033, 23] width 10 height 10
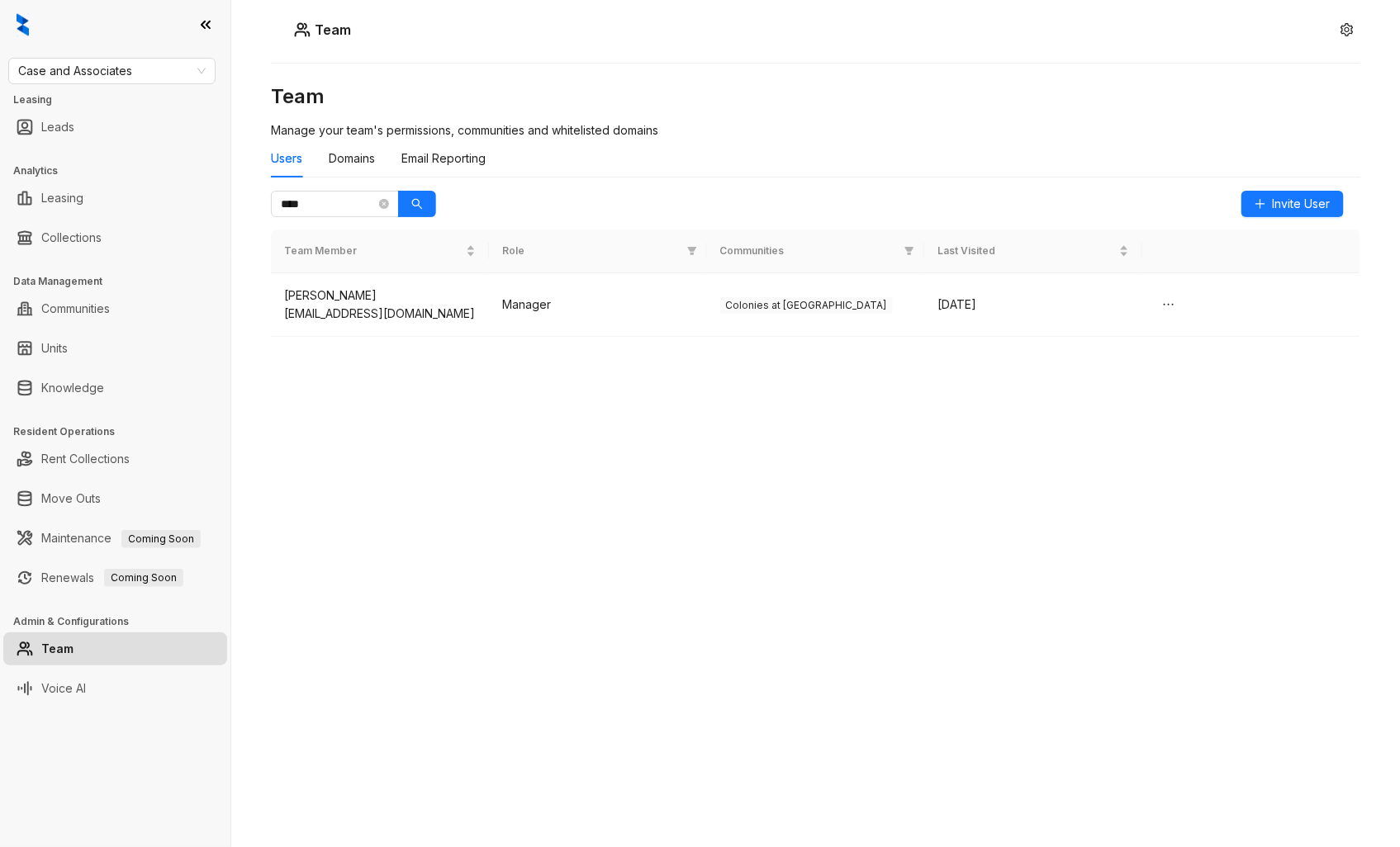
click at [673, 380] on div "Team Manage your team's permissions, communities and whitelisted domains Users …" at bounding box center [815, 389] width 1090 height 612
